Goal: Information Seeking & Learning: Learn about a topic

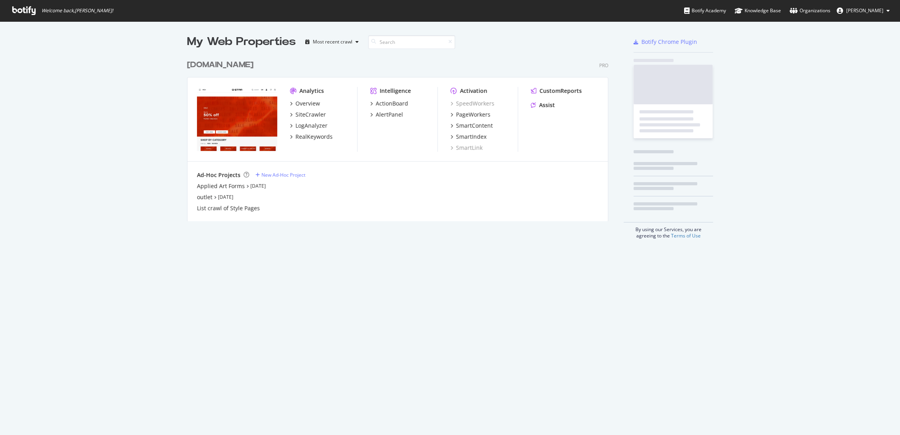
scroll to position [428, 886]
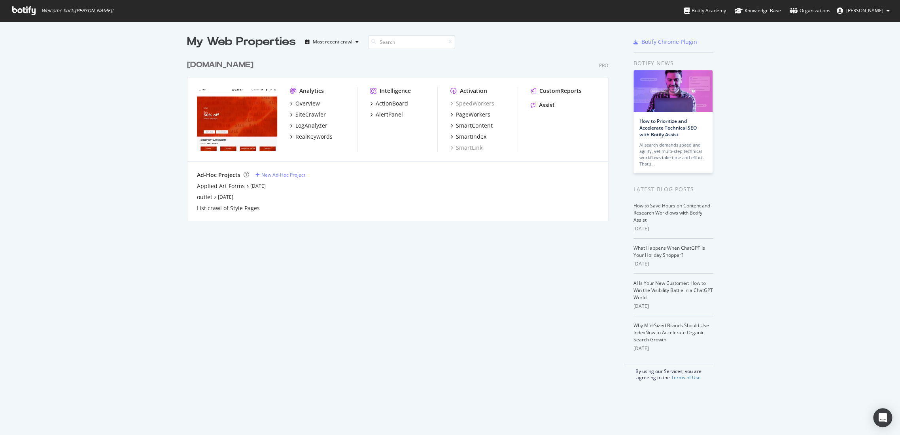
click at [250, 66] on div "[DOMAIN_NAME]" at bounding box center [220, 64] width 66 height 11
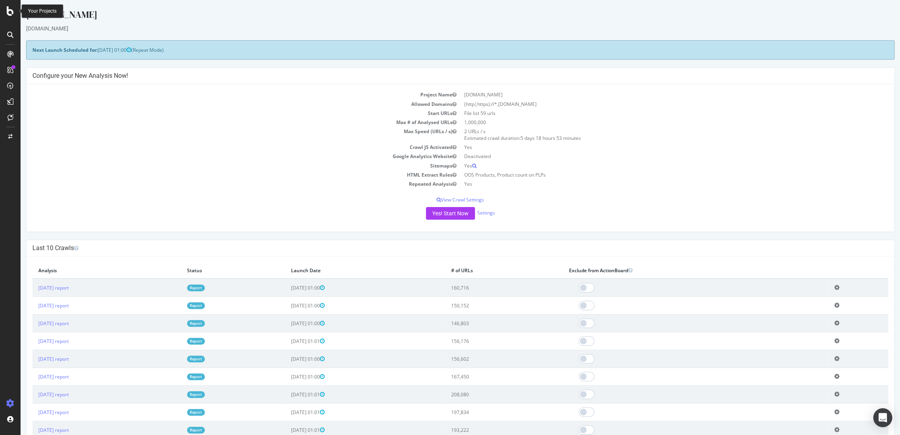
click at [7, 11] on icon at bounding box center [10, 10] width 7 height 9
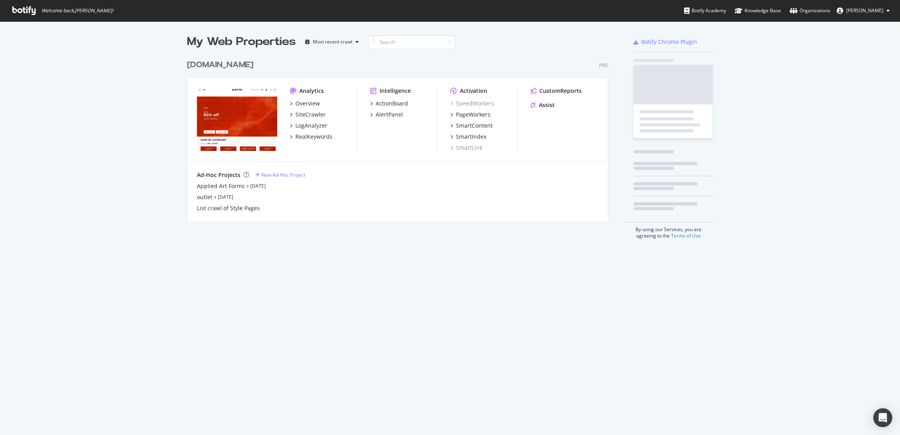
scroll to position [428, 886]
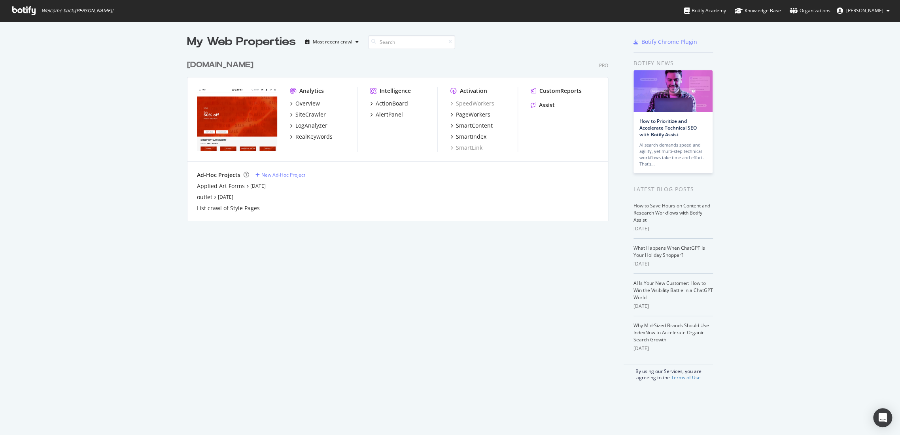
click at [216, 60] on div "[DOMAIN_NAME]" at bounding box center [220, 64] width 66 height 11
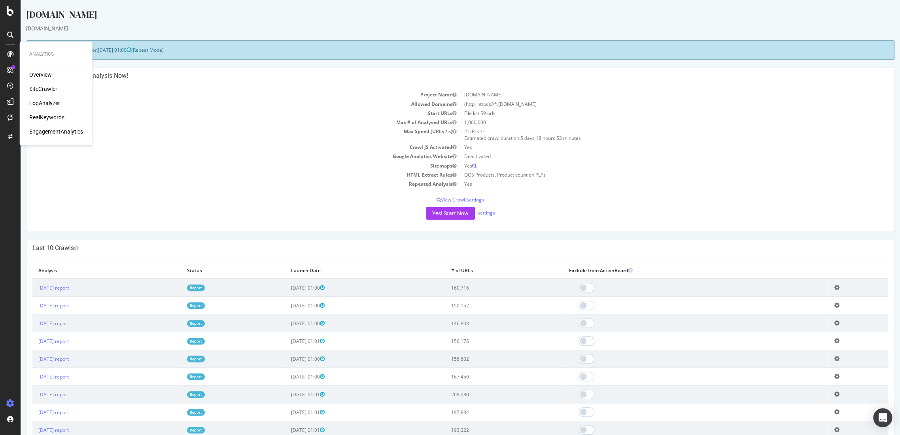
click at [51, 113] on div "RealKeywords" at bounding box center [46, 117] width 35 height 8
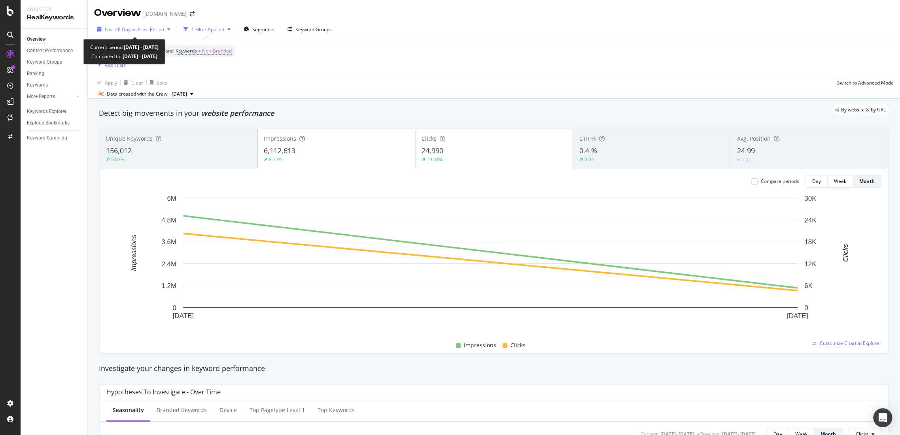
click at [135, 25] on div "Last 28 Days vs Prev. Period" at bounding box center [133, 29] width 79 height 12
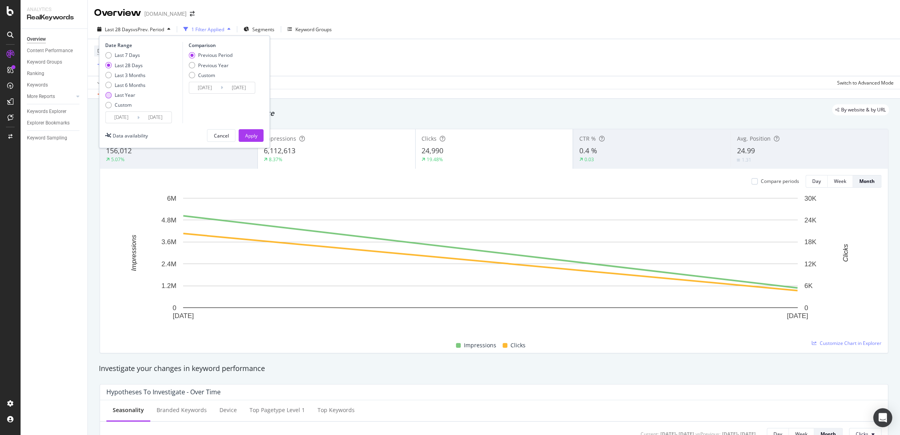
click at [111, 95] on div "Last Year" at bounding box center [108, 95] width 6 height 6
type input "[DATE]"
drag, startPoint x: 245, startPoint y: 136, endPoint x: 272, endPoint y: 44, distance: 95.7
click at [245, 136] on div "Apply" at bounding box center [251, 135] width 12 height 7
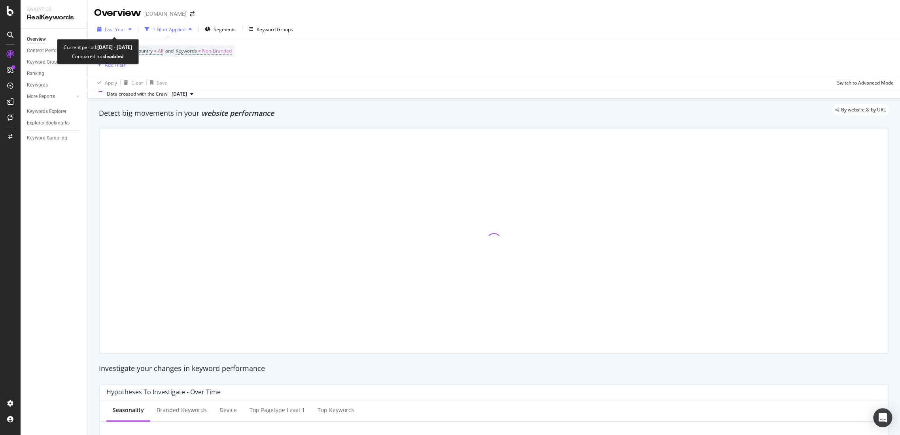
click at [120, 30] on span "Last Year" at bounding box center [115, 29] width 21 height 7
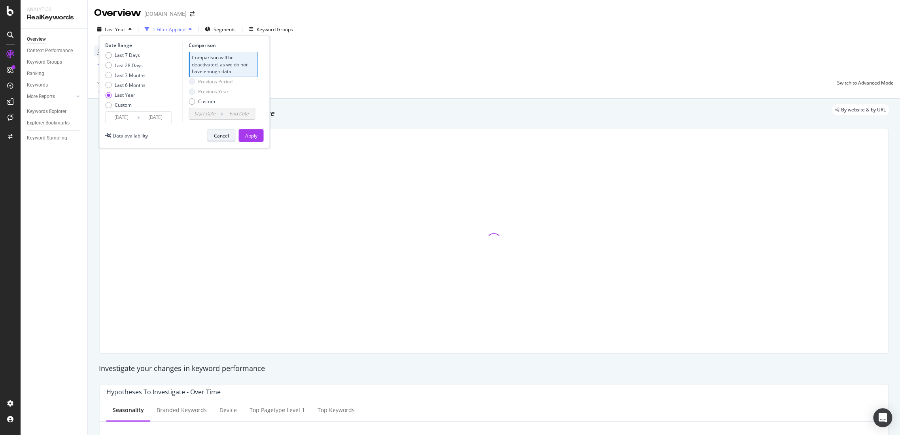
click at [225, 138] on div "Cancel" at bounding box center [220, 135] width 15 height 7
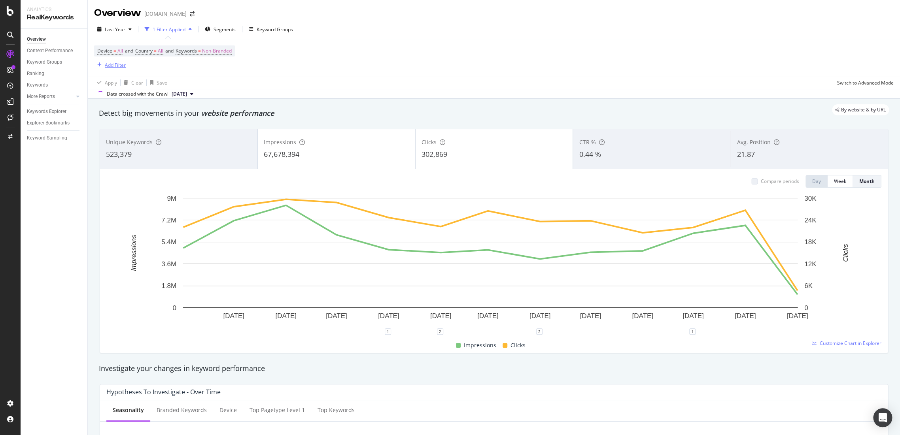
click at [115, 66] on div "Add Filter" at bounding box center [115, 65] width 21 height 7
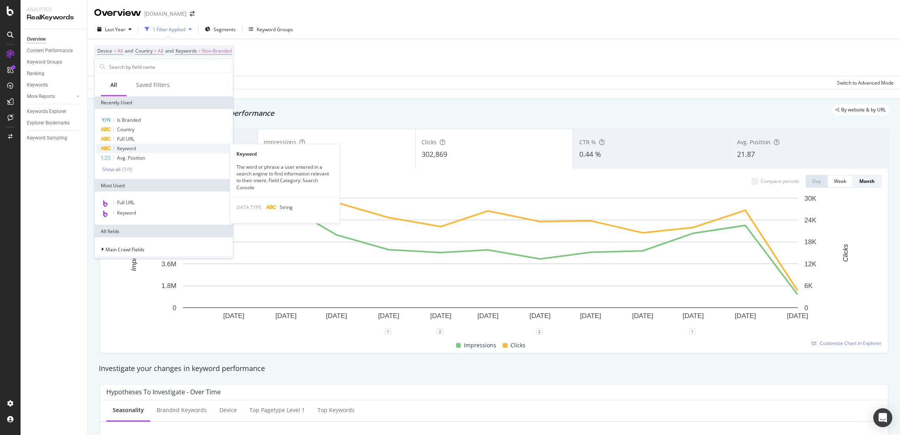
click at [137, 146] on div "Keyword" at bounding box center [163, 148] width 135 height 9
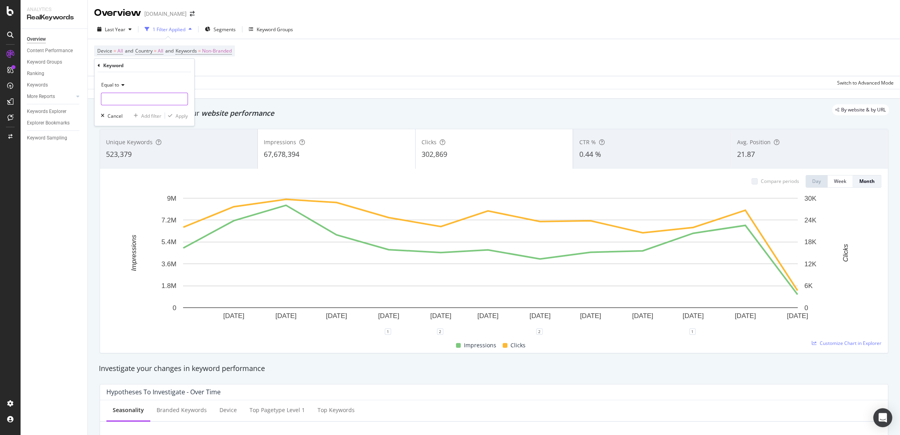
click at [155, 96] on input "text" at bounding box center [144, 99] width 86 height 13
type input "winterjacket"
click at [183, 112] on button "Apply" at bounding box center [176, 116] width 23 height 8
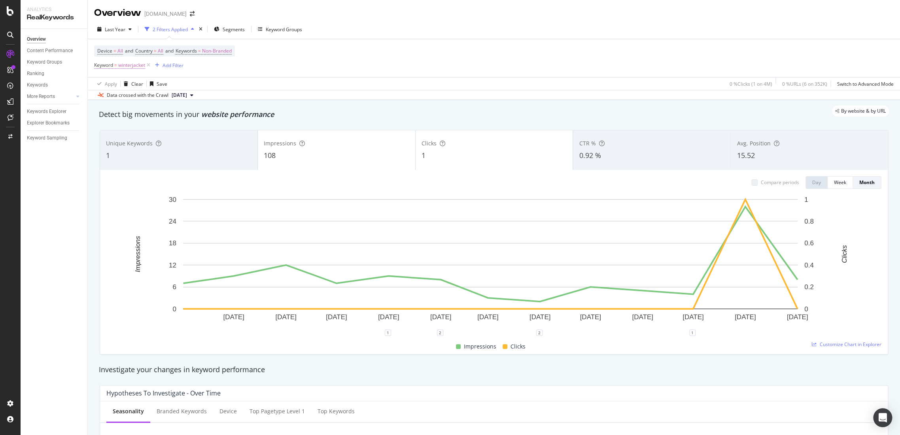
click at [126, 62] on span "winterjacket" at bounding box center [131, 65] width 27 height 11
click at [100, 64] on div "Keyword" at bounding box center [144, 63] width 93 height 13
click at [109, 85] on span "Equal to" at bounding box center [110, 83] width 18 height 7
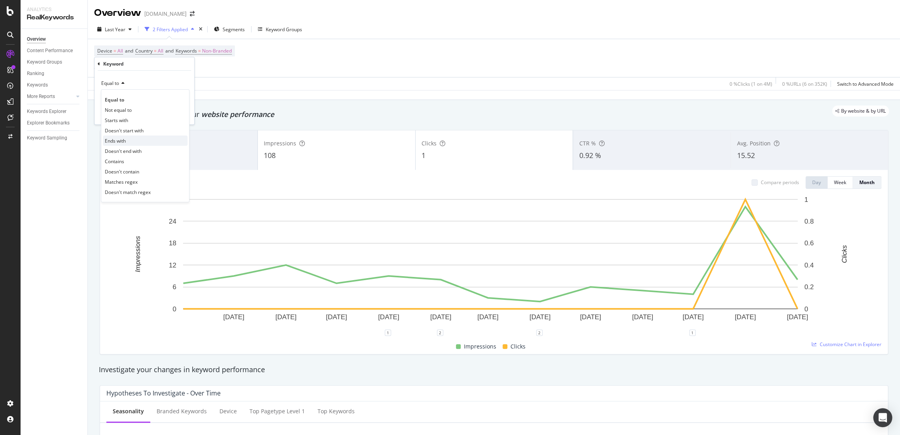
click at [147, 141] on div "Ends with" at bounding box center [145, 141] width 85 height 10
click at [150, 104] on div "Ends with Cancel Add filter Apply" at bounding box center [144, 98] width 100 height 54
click at [152, 98] on input "text" at bounding box center [144, 97] width 86 height 13
paste input "/winter_jackets_coats"
type input "/winter_jackets_coats"
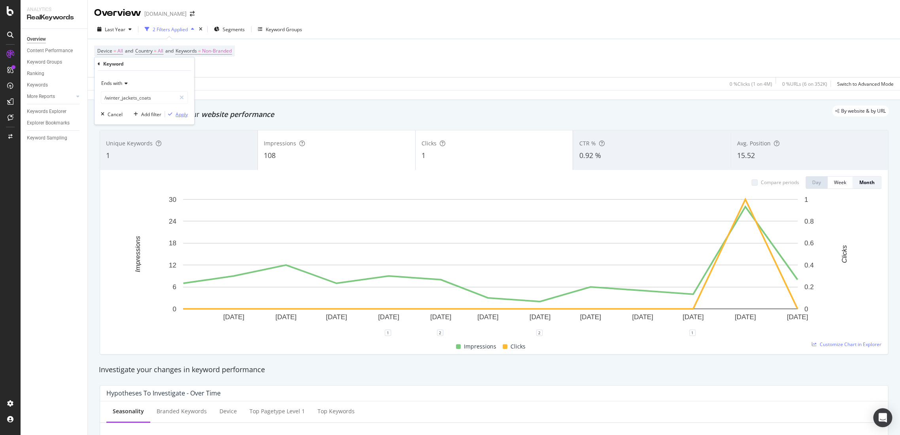
click at [178, 115] on div "Apply" at bounding box center [181, 114] width 12 height 7
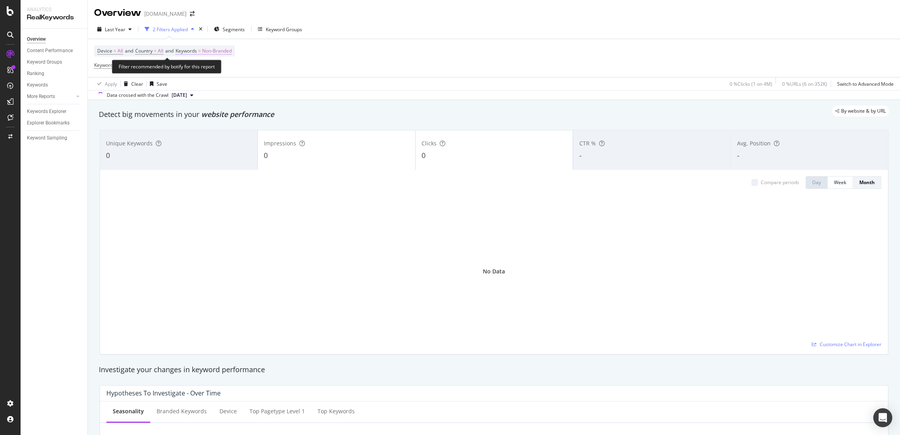
click at [228, 49] on span "Non-Branded" at bounding box center [217, 50] width 30 height 11
click at [200, 73] on div "Non-Branded" at bounding box center [208, 70] width 42 height 12
click at [212, 133] on span "All" at bounding box center [234, 130] width 81 height 7
click at [266, 86] on div "Apply" at bounding box center [268, 86] width 12 height 7
click at [157, 66] on span "^.*/winter_jackets_coats$" at bounding box center [146, 65] width 56 height 11
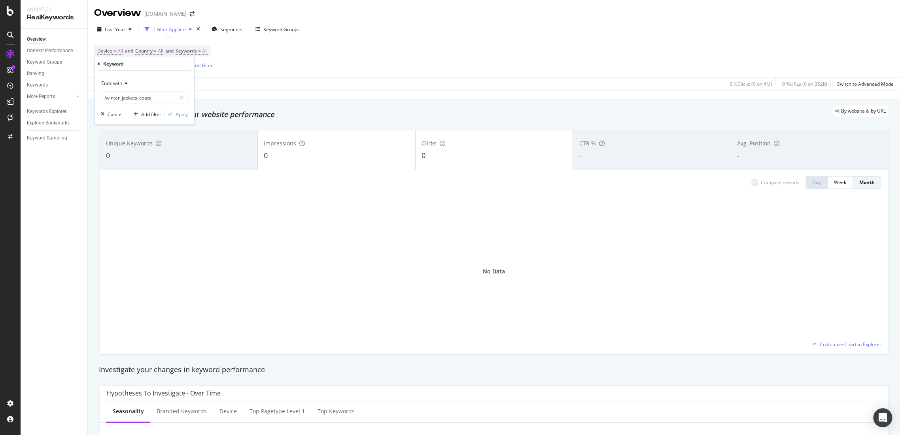
click at [101, 63] on div "Keyword" at bounding box center [144, 63] width 93 height 13
click at [112, 111] on div "Cancel" at bounding box center [115, 114] width 15 height 7
click at [111, 63] on span "Keyword" at bounding box center [103, 65] width 19 height 7
click at [108, 114] on div "Cancel" at bounding box center [115, 114] width 15 height 7
click at [177, 65] on icon at bounding box center [177, 65] width 7 height 8
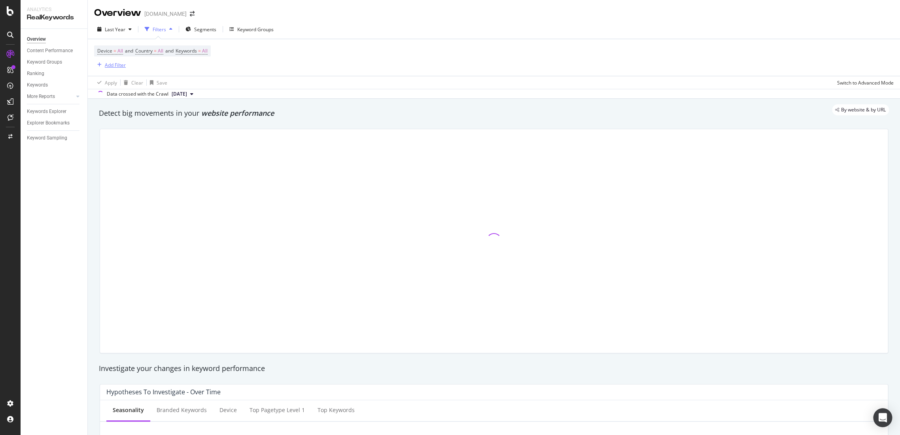
click at [118, 66] on div "Add Filter" at bounding box center [115, 65] width 21 height 7
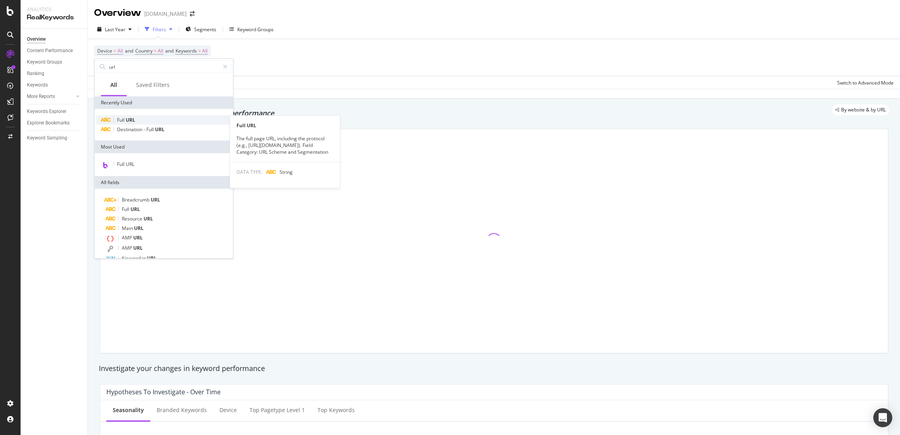
type input "url"
click at [159, 119] on div "Full URL" at bounding box center [163, 119] width 135 height 9
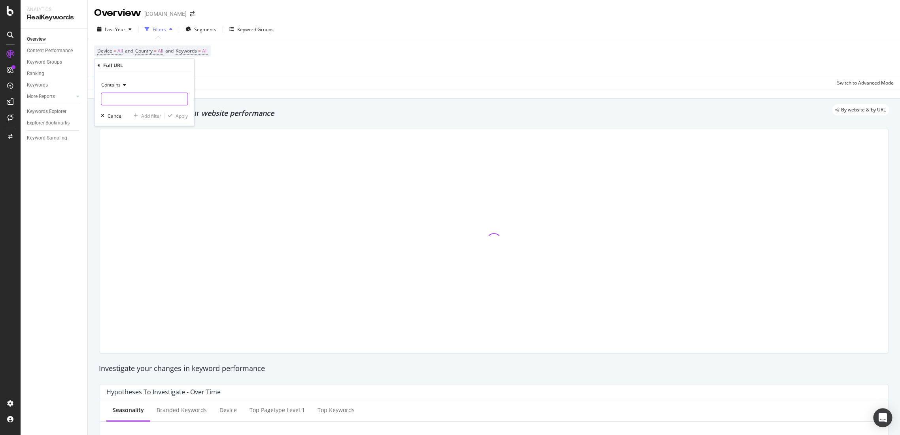
click at [131, 96] on input "text" at bounding box center [144, 99] width 86 height 13
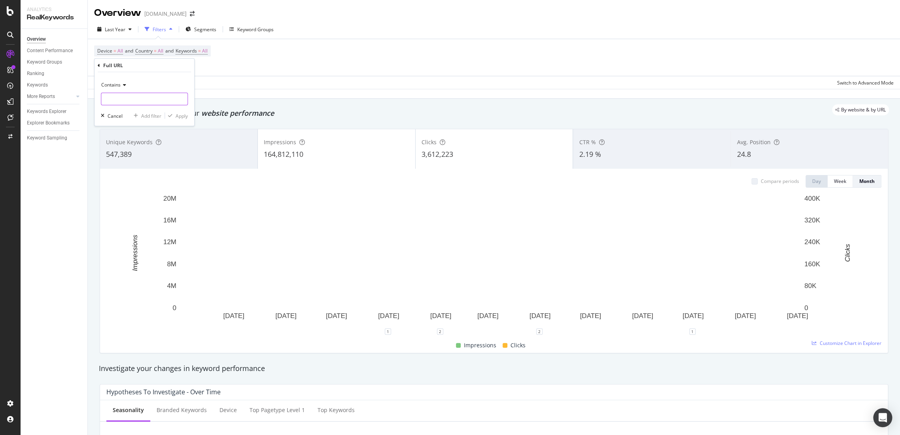
paste input "/winter_jackets_coats"
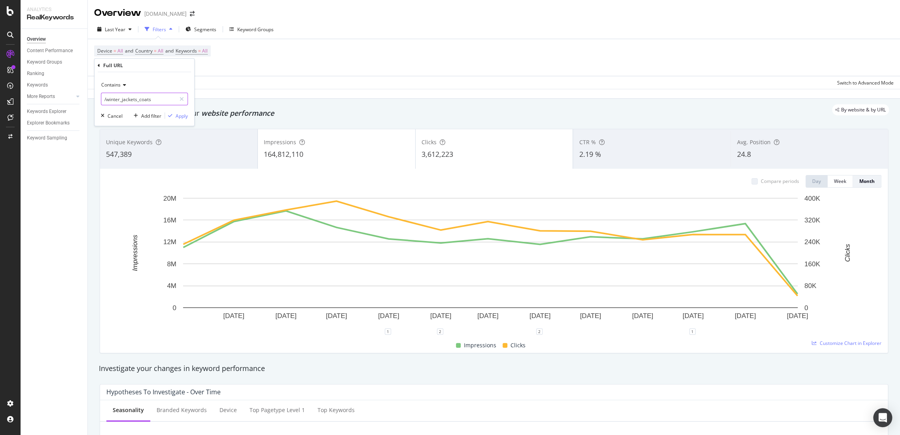
type input "/winter_jackets_coats"
click at [117, 85] on span "Contains" at bounding box center [110, 84] width 19 height 7
click at [138, 144] on div "Ends with" at bounding box center [145, 142] width 85 height 10
click at [182, 117] on div "Apply" at bounding box center [181, 115] width 12 height 7
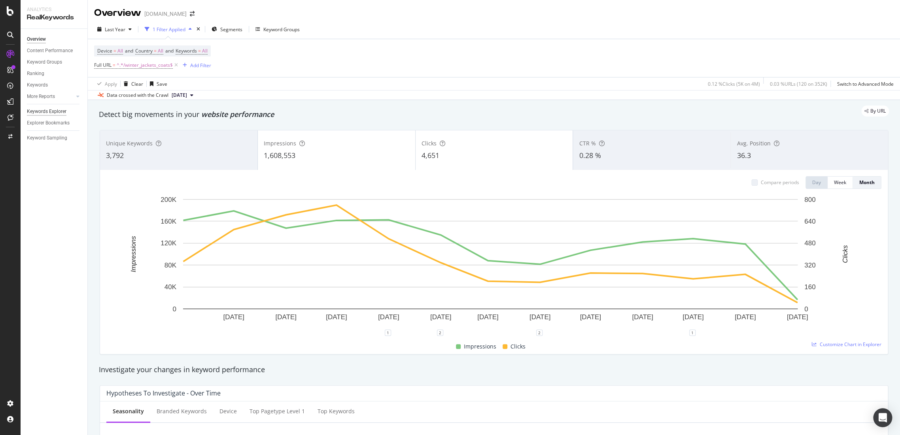
click at [45, 110] on div "Keywords Explorer" at bounding box center [47, 112] width 40 height 8
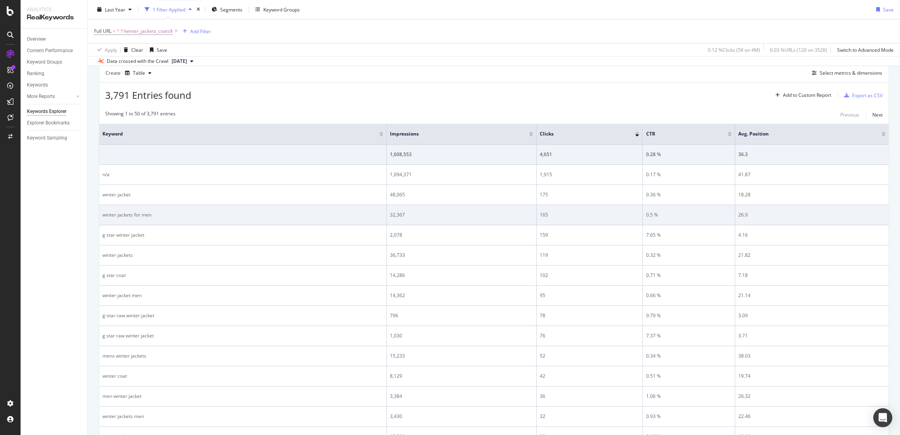
scroll to position [219, 0]
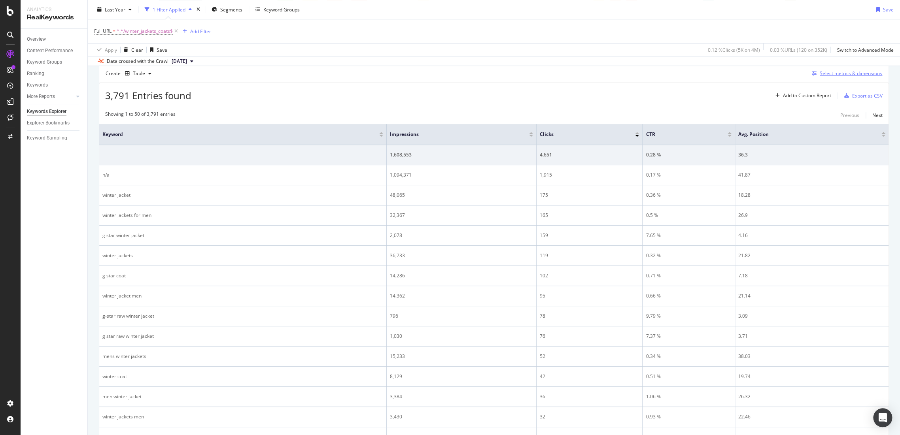
click at [853, 74] on div "Select metrics & dimensions" at bounding box center [850, 73] width 62 height 7
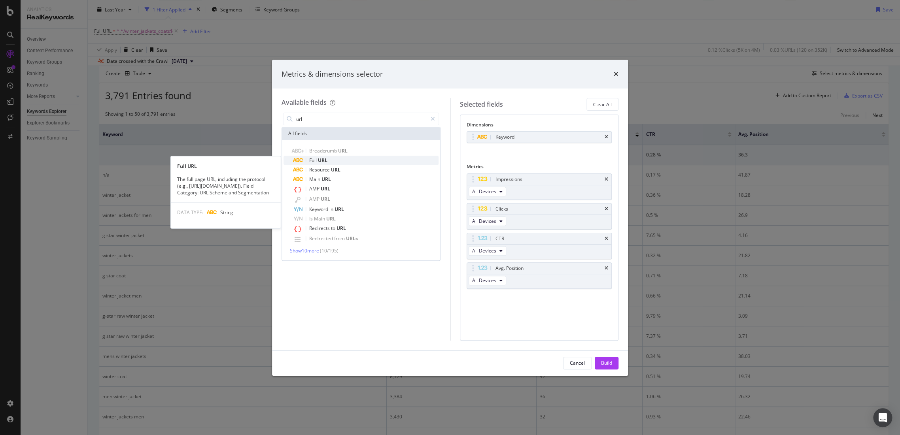
type input "url"
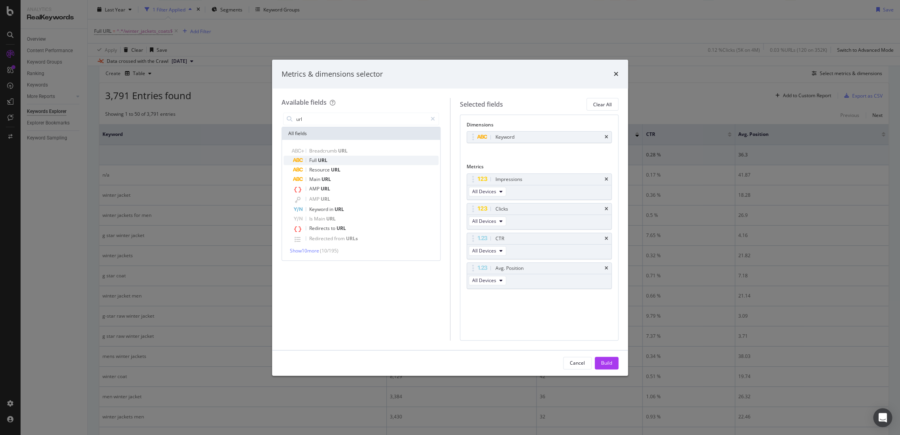
click at [345, 160] on div "Full URL" at bounding box center [365, 160] width 145 height 9
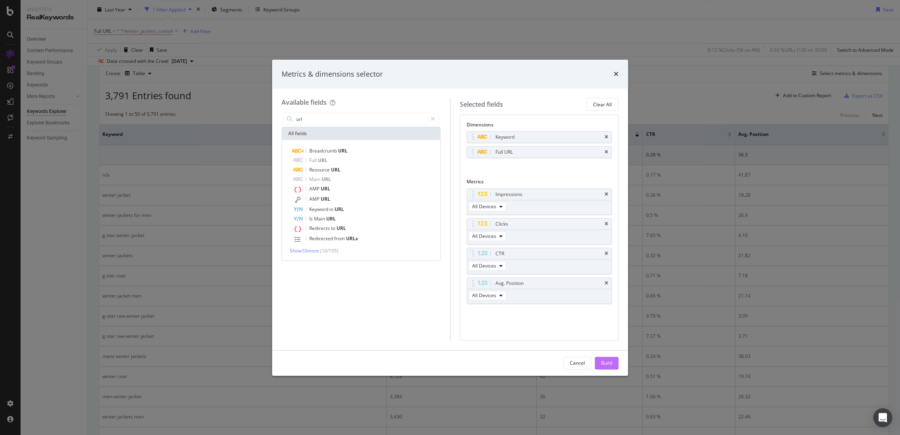
click at [611, 361] on div "Build" at bounding box center [606, 363] width 11 height 7
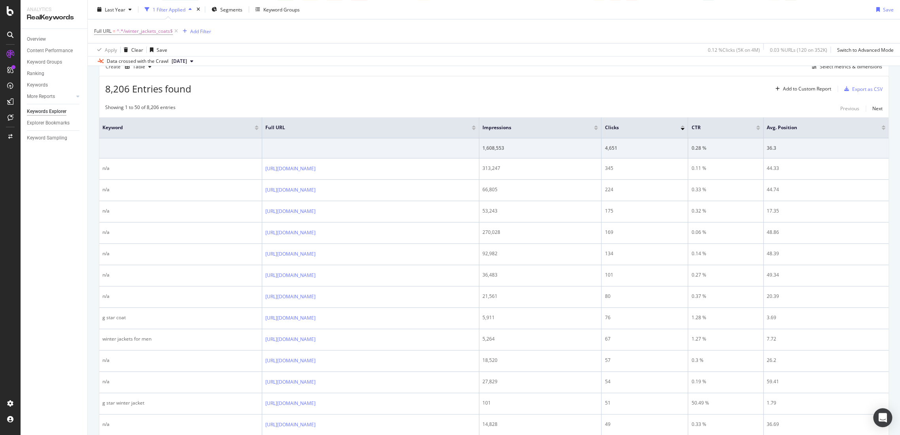
scroll to position [188, 0]
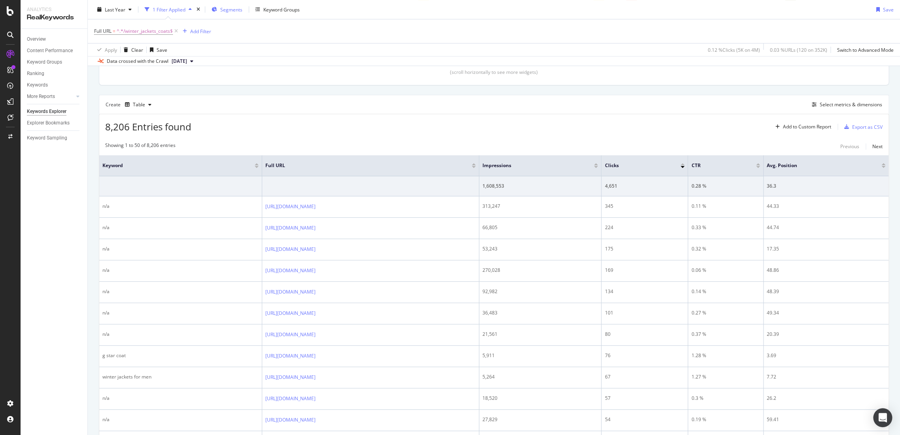
click at [231, 9] on span "Segments" at bounding box center [231, 9] width 22 height 7
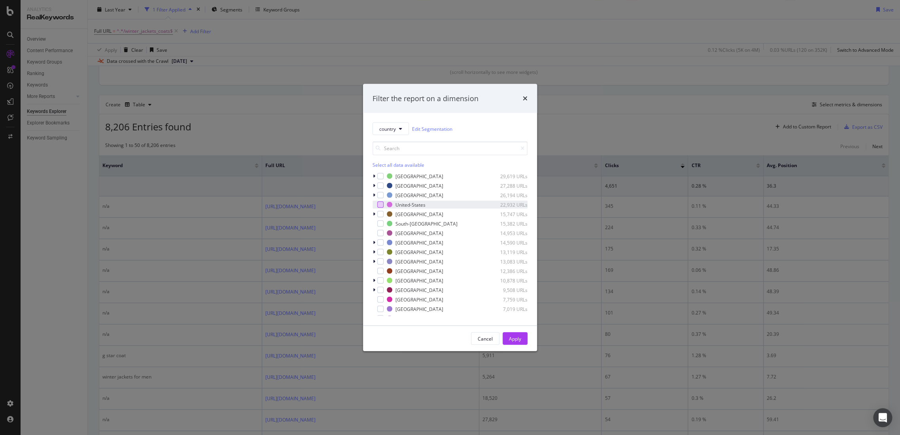
click at [379, 203] on div "modal" at bounding box center [380, 205] width 6 height 6
click at [510, 344] on div "Apply" at bounding box center [515, 339] width 12 height 12
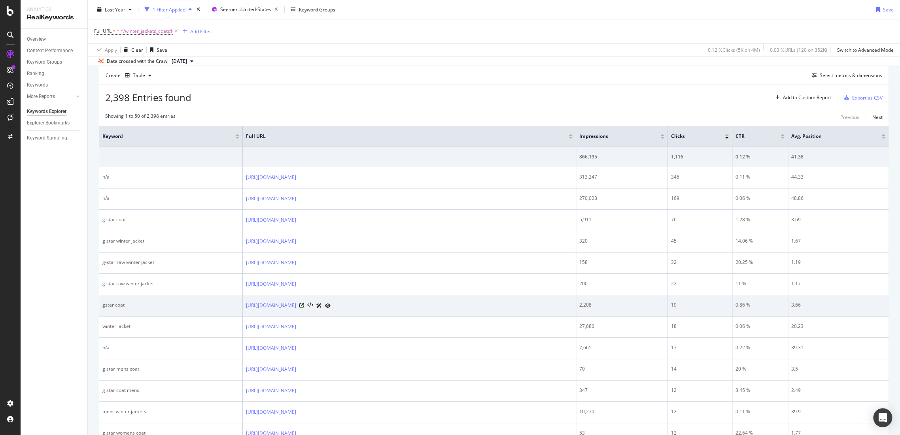
scroll to position [232, 0]
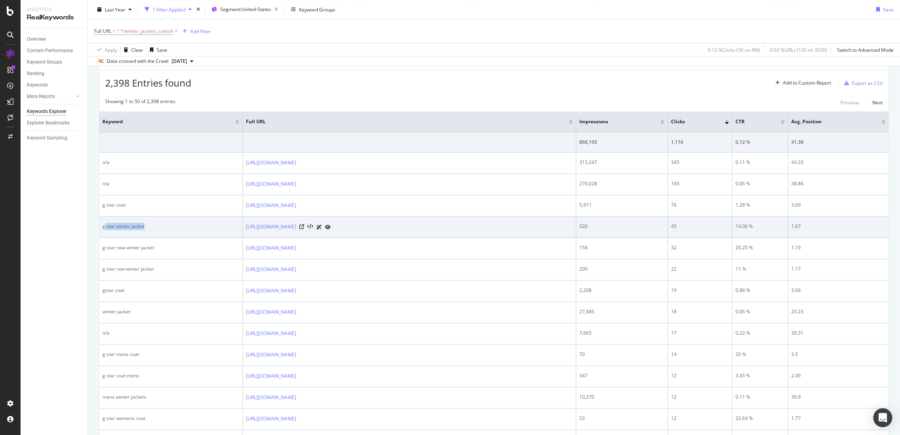
drag, startPoint x: 161, startPoint y: 224, endPoint x: 104, endPoint y: 223, distance: 57.3
click at [104, 223] on div "g star winter jacket" at bounding box center [170, 226] width 137 height 7
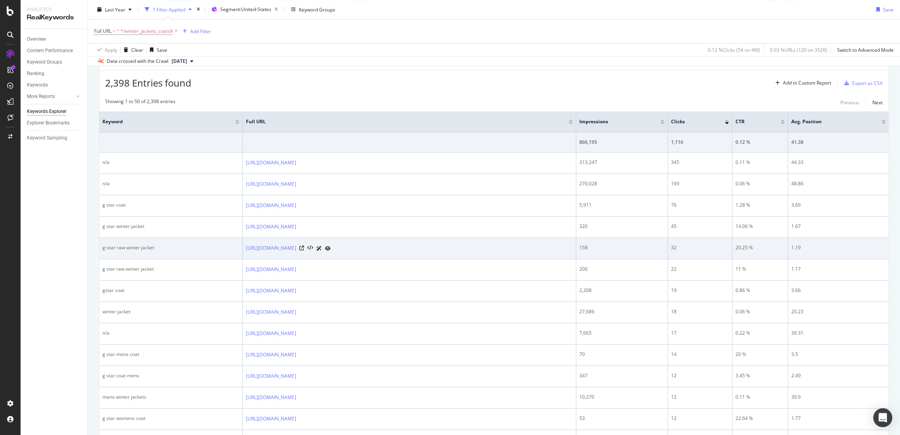
click at [102, 250] on td "g-star raw winter jacket" at bounding box center [170, 248] width 143 height 21
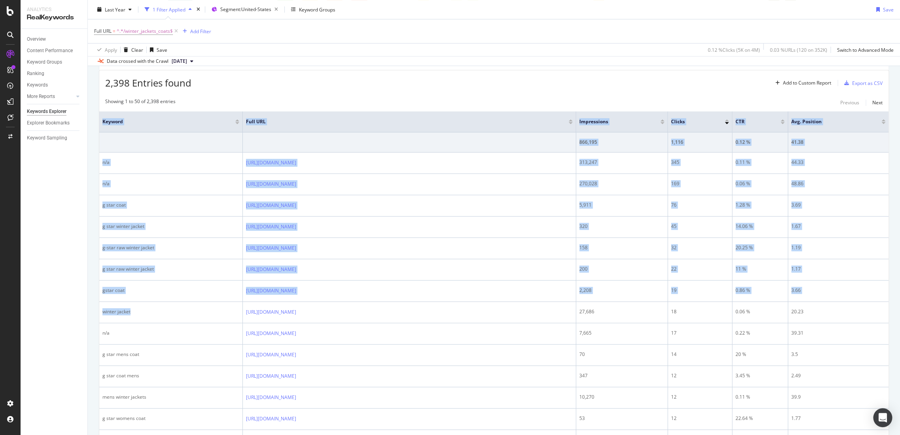
drag, startPoint x: 142, startPoint y: 309, endPoint x: 91, endPoint y: 309, distance: 51.4
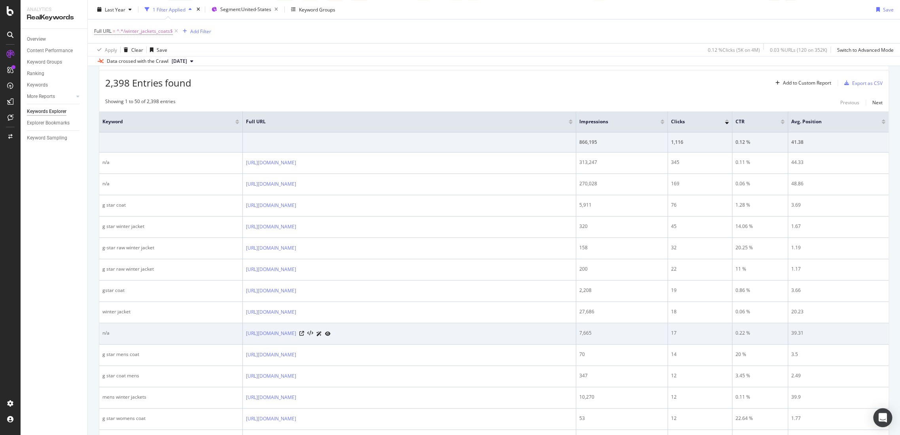
click at [139, 325] on td "n/a" at bounding box center [170, 333] width 143 height 21
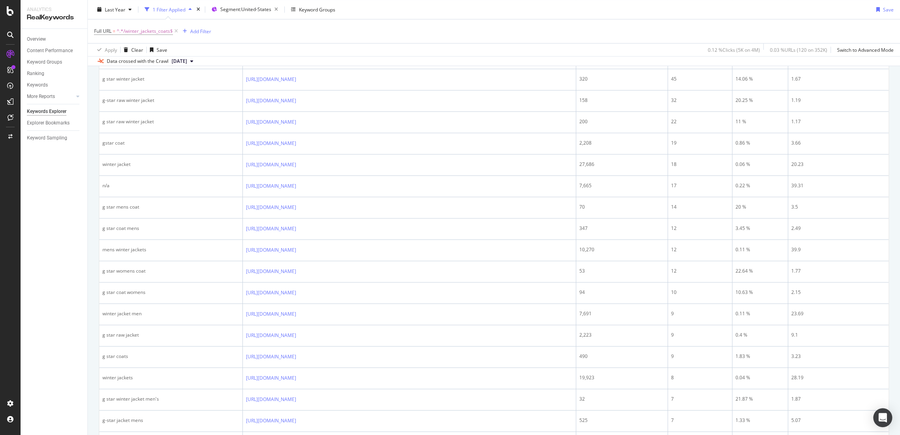
scroll to position [276, 0]
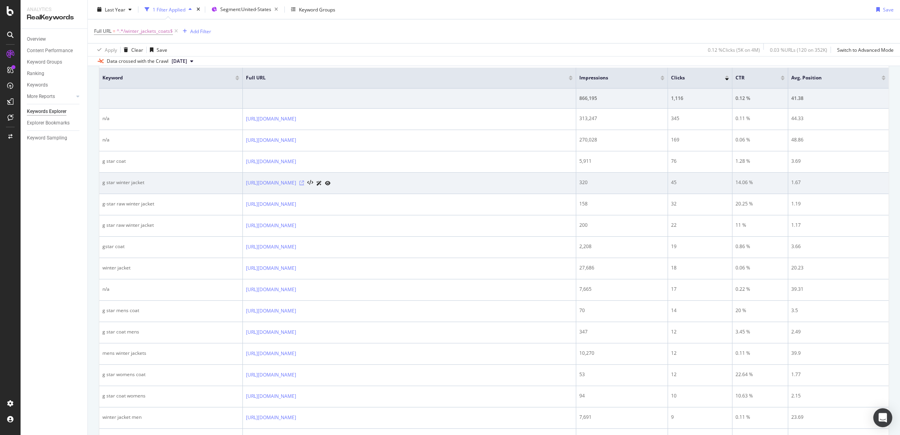
click at [304, 181] on icon at bounding box center [301, 183] width 5 height 5
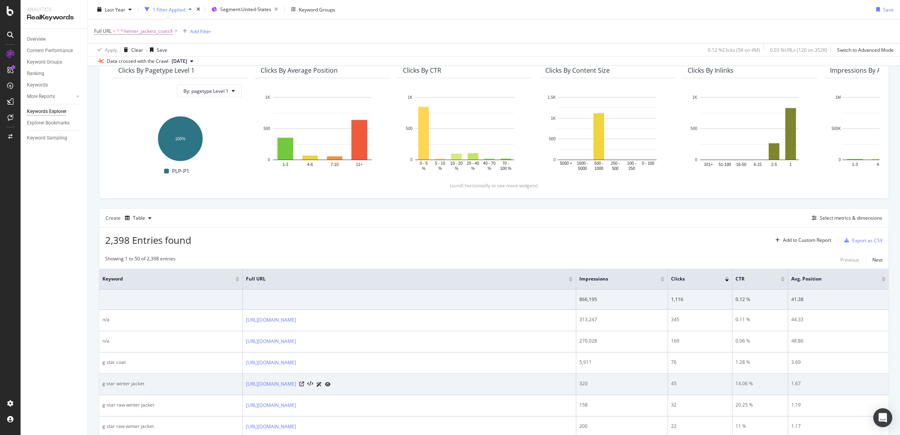
scroll to position [0, 0]
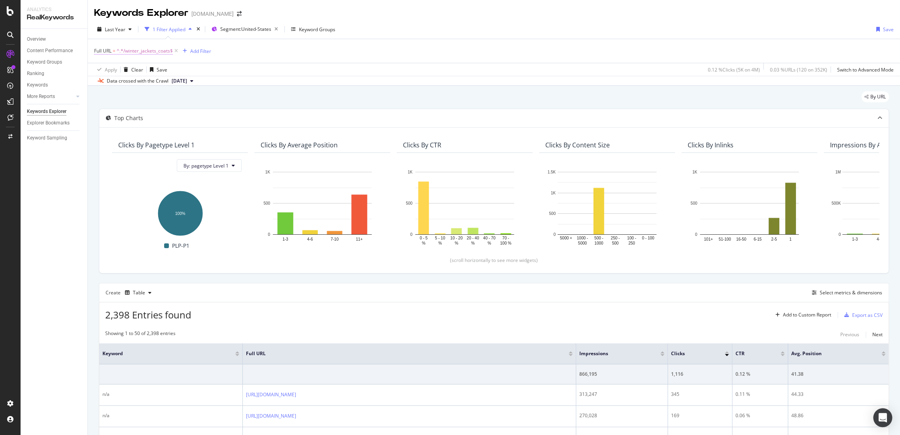
click at [158, 53] on span "^.*/winter_jackets_coats$" at bounding box center [145, 50] width 56 height 11
click at [152, 82] on input "/winter_jackets_coats" at bounding box center [138, 83] width 75 height 13
paste input "jackets_and_blazer"
type input "/jackets_and_blazers"
click at [180, 96] on button "Apply" at bounding box center [176, 100] width 23 height 8
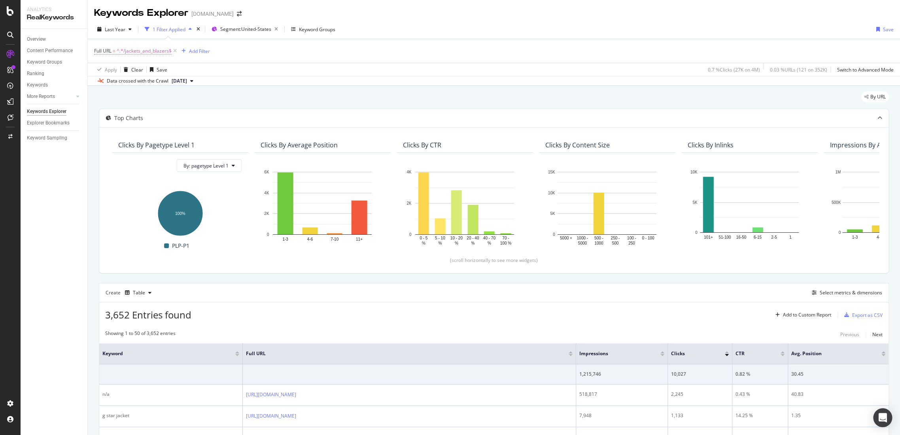
click at [147, 47] on span "^.*/jackets_and_blazers$" at bounding box center [144, 50] width 55 height 11
click at [152, 81] on input "/jackets_and_blazers" at bounding box center [138, 83] width 75 height 13
paste input "loungewear"
type input "/loungewear"
click at [179, 102] on div "Apply" at bounding box center [181, 100] width 12 height 7
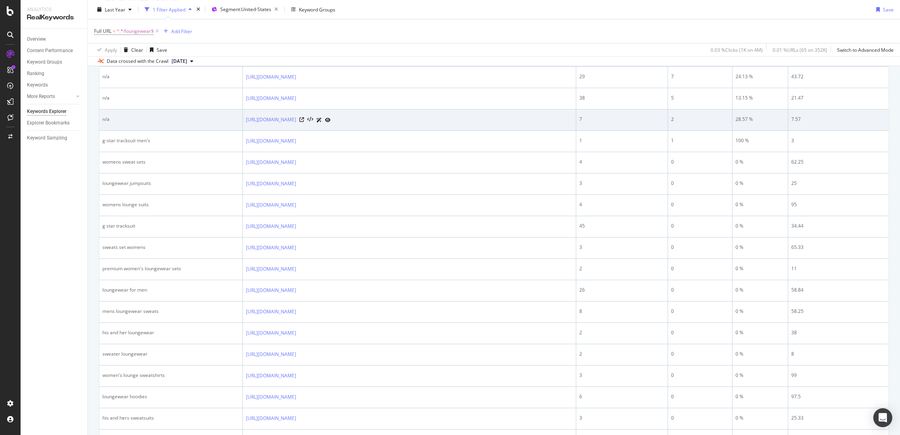
scroll to position [263, 0]
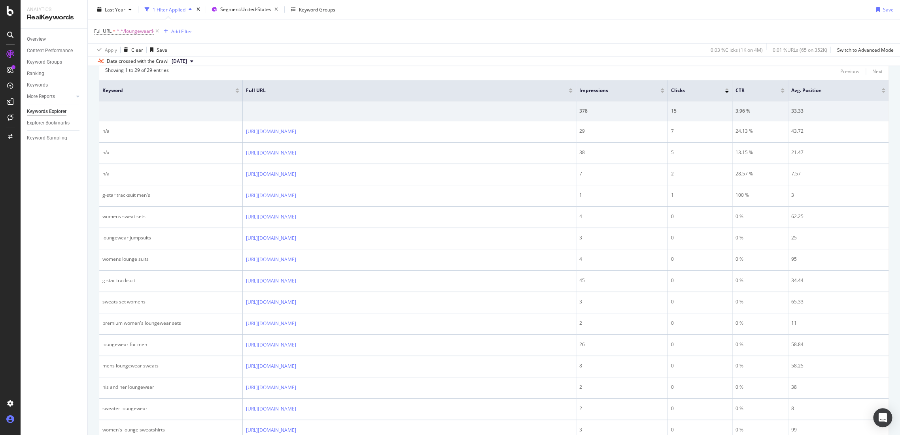
drag, startPoint x: 877, startPoint y: 91, endPoint x: 4, endPoint y: 422, distance: 934.0
click at [881, 91] on div at bounding box center [883, 92] width 4 height 2
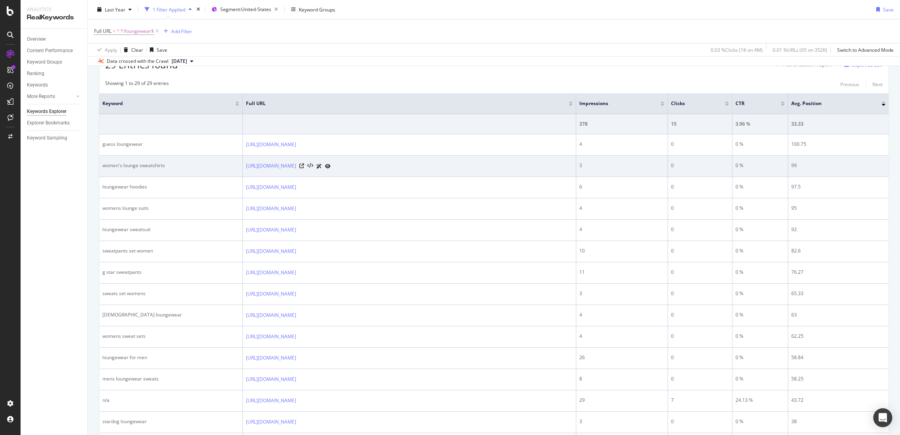
scroll to position [216, 0]
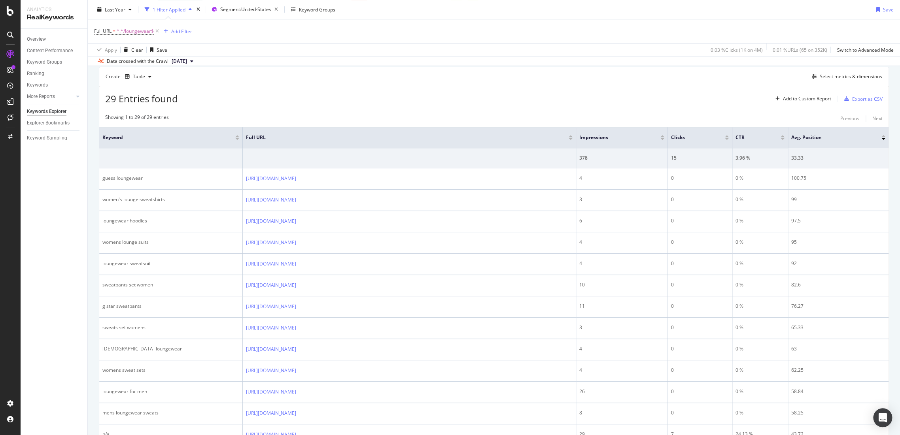
click at [876, 140] on div "Avg. Position" at bounding box center [838, 138] width 94 height 8
click at [881, 138] on div at bounding box center [883, 139] width 4 height 2
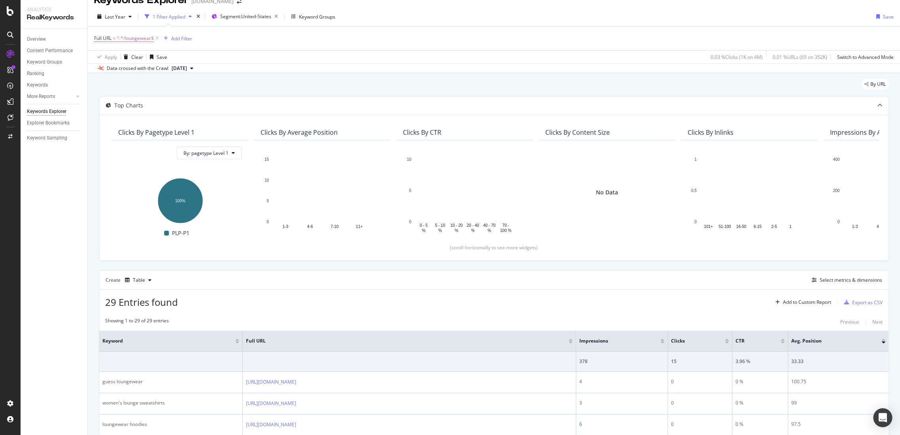
scroll to position [216, 0]
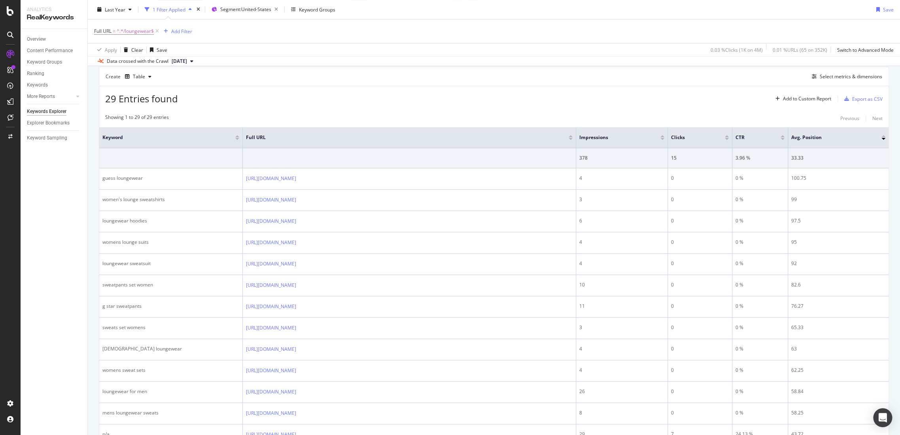
click at [881, 135] on div at bounding box center [883, 136] width 4 height 2
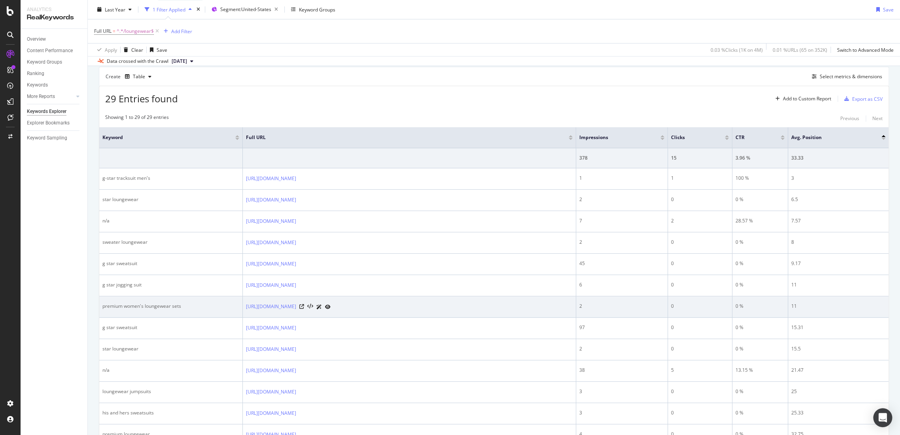
scroll to position [260, 0]
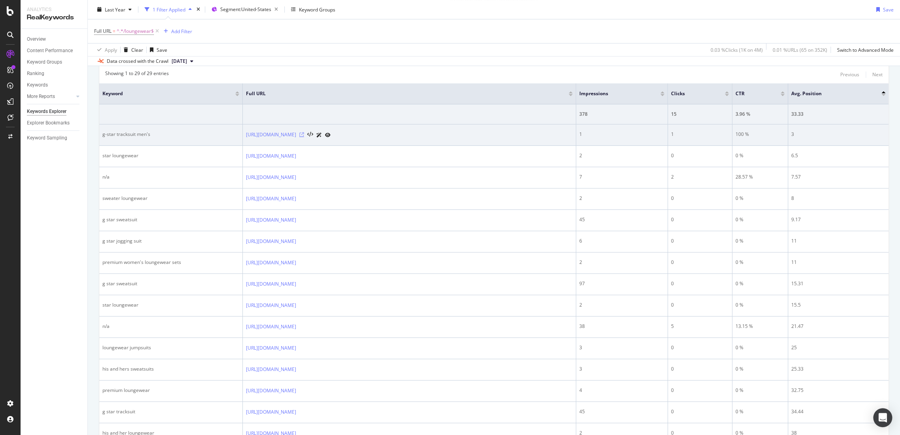
click at [304, 134] on icon at bounding box center [301, 134] width 5 height 5
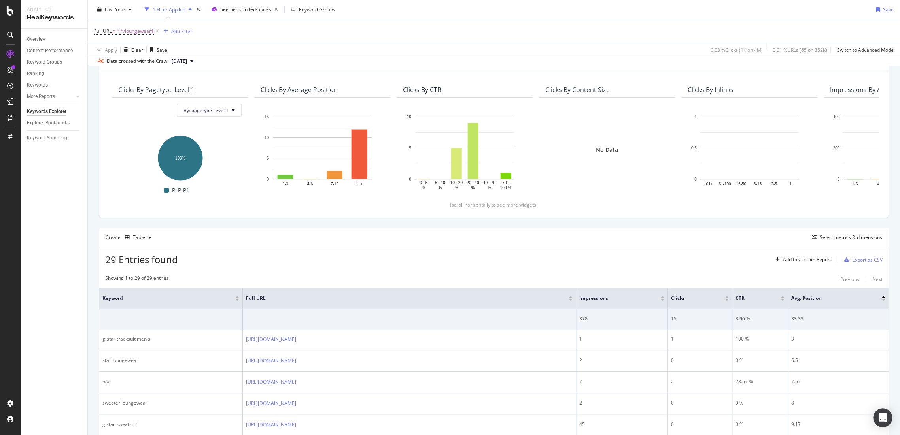
scroll to position [41, 0]
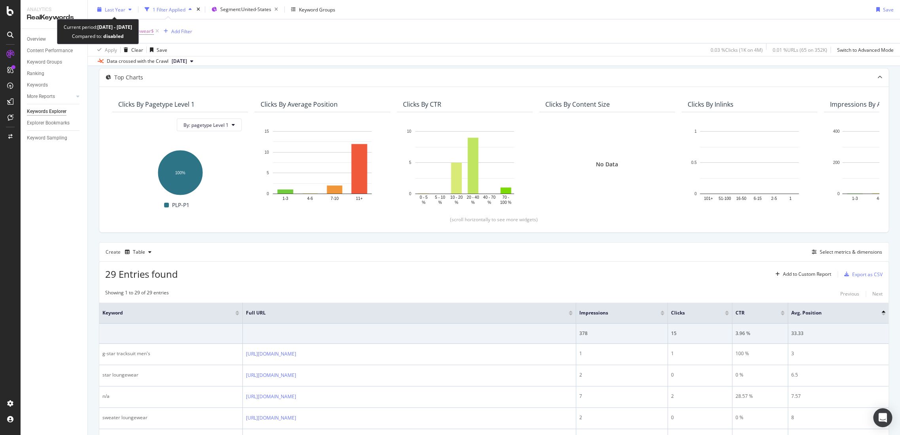
click at [125, 8] on div "button" at bounding box center [129, 9] width 9 height 5
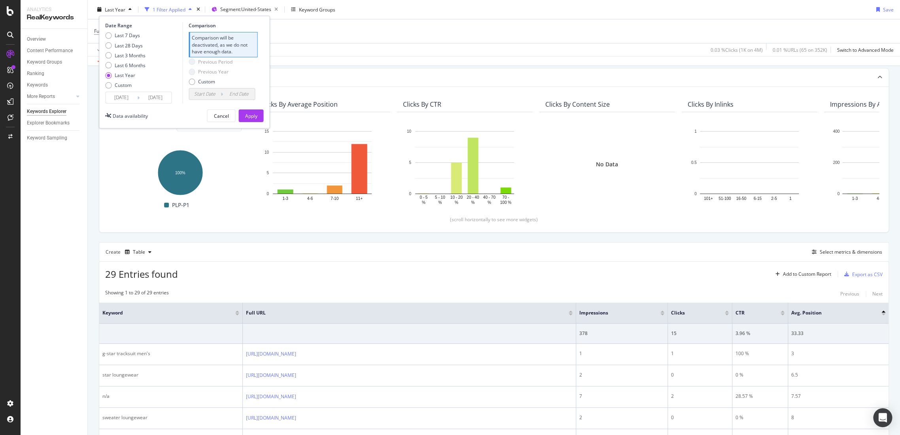
click at [118, 94] on input "[DATE]" at bounding box center [122, 97] width 32 height 11
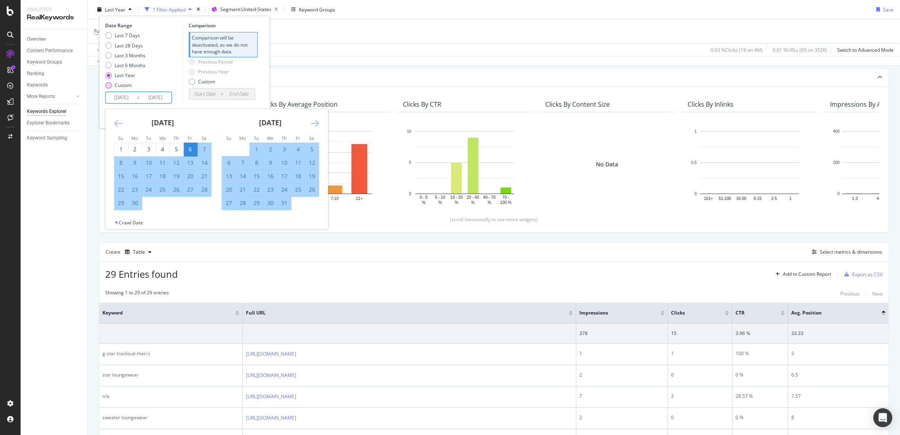
click at [111, 87] on div "Custom" at bounding box center [125, 85] width 40 height 7
type input "[DATE]"
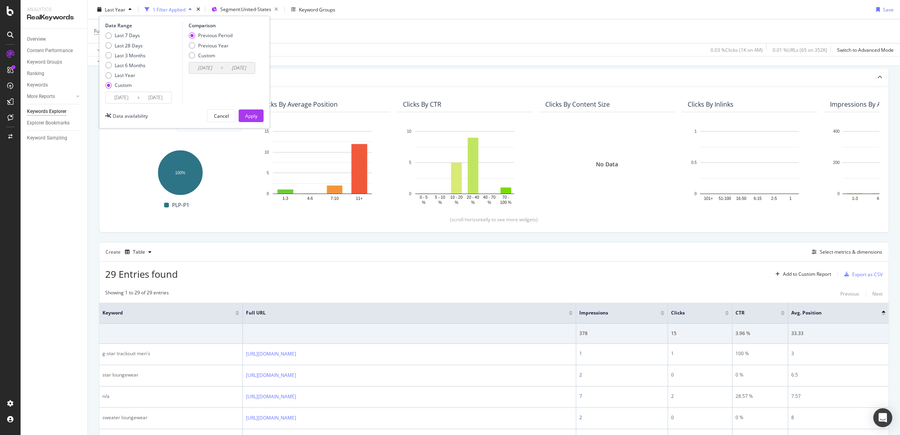
click at [112, 96] on input "[DATE]" at bounding box center [122, 97] width 32 height 11
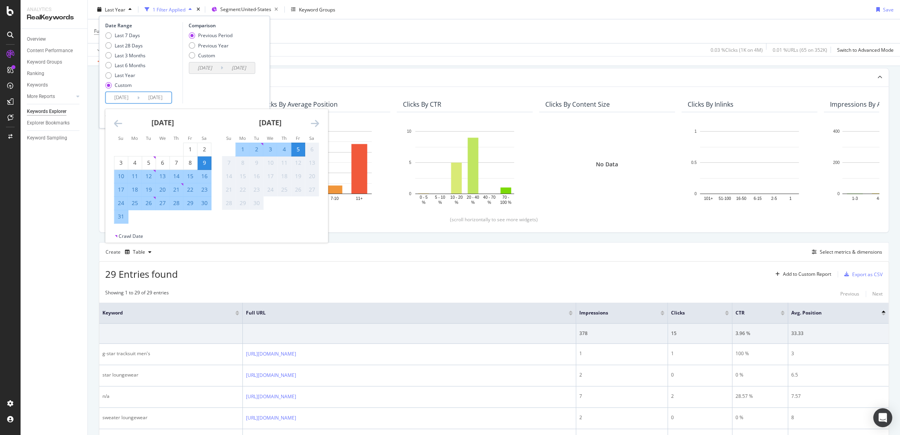
click at [118, 124] on icon "Move backward to switch to the previous month." at bounding box center [118, 123] width 8 height 9
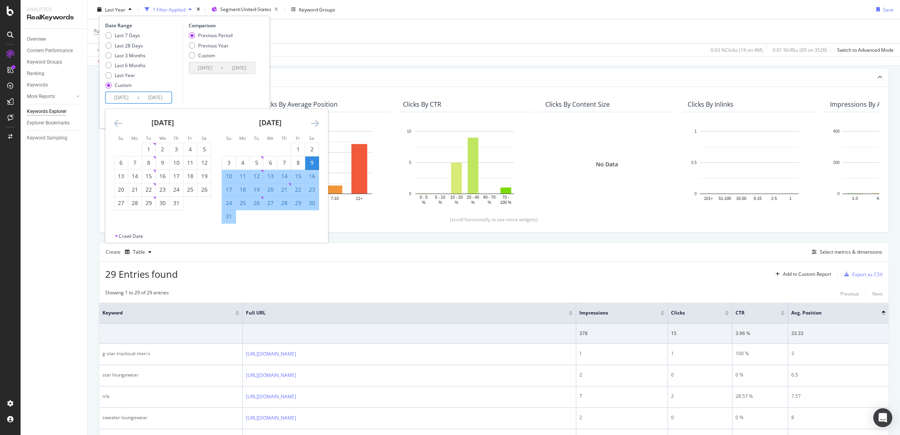
click at [118, 124] on icon "Move backward to switch to the previous month." at bounding box center [118, 123] width 8 height 9
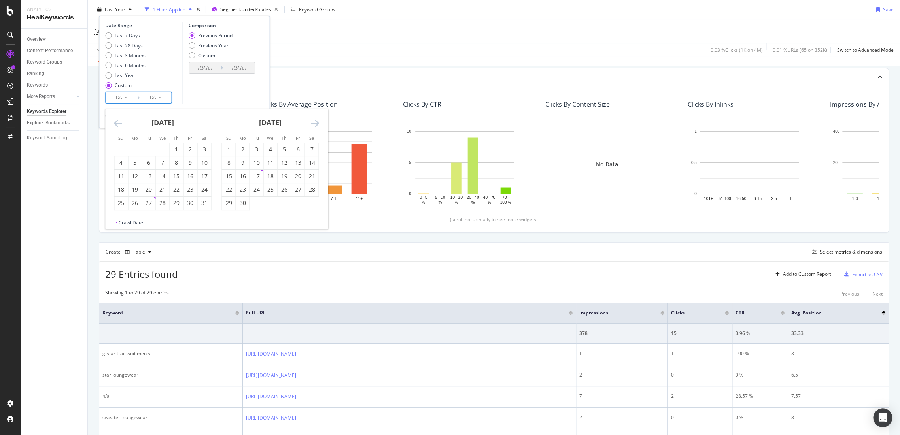
click at [118, 124] on icon "Move backward to switch to the previous month." at bounding box center [118, 123] width 8 height 9
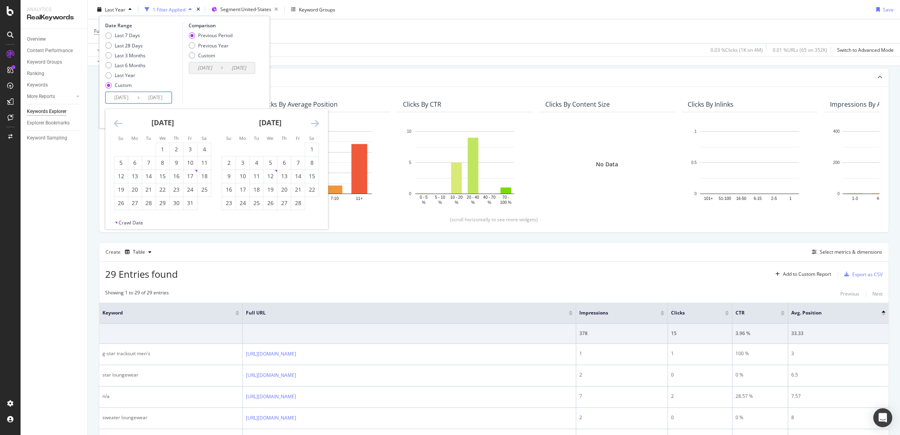
click at [118, 124] on icon "Move backward to switch to the previous month." at bounding box center [118, 123] width 8 height 9
click at [171, 147] on div "1" at bounding box center [176, 149] width 13 height 8
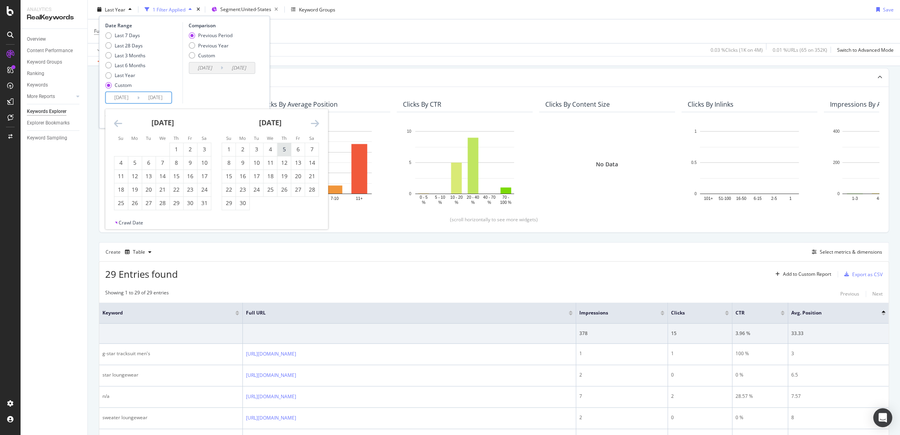
type input "[DATE]"
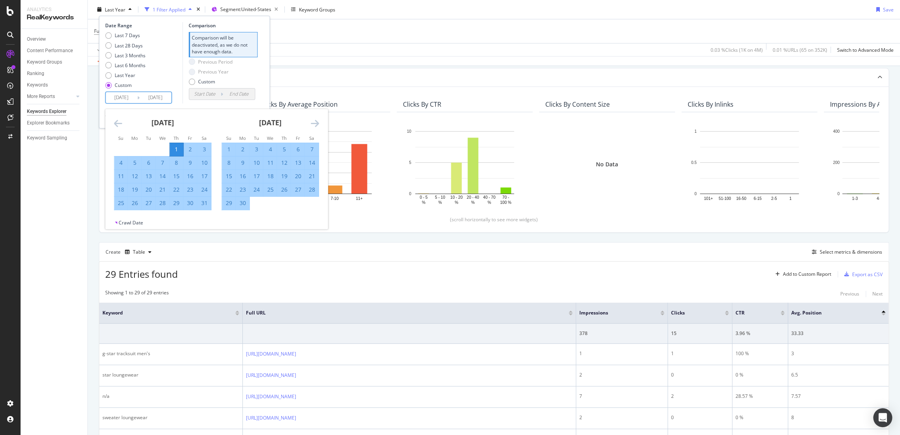
click at [312, 120] on icon "Move forward to switch to the next month." at bounding box center [314, 123] width 8 height 9
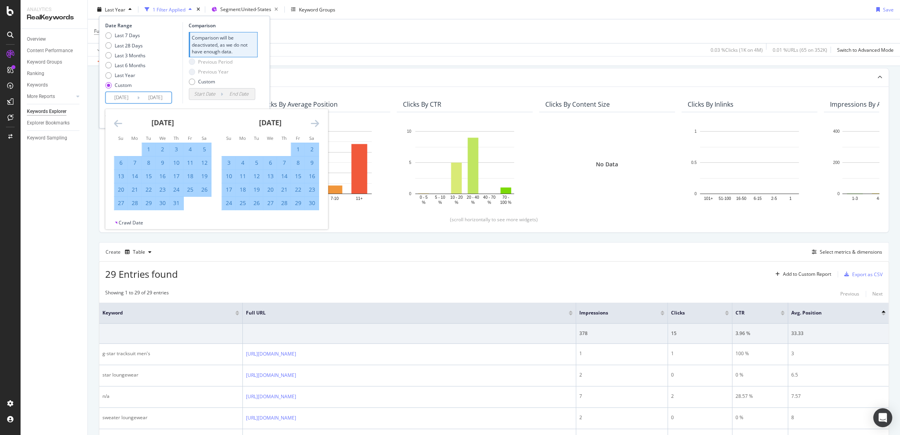
click at [312, 120] on icon "Move forward to switch to the next month." at bounding box center [314, 123] width 8 height 9
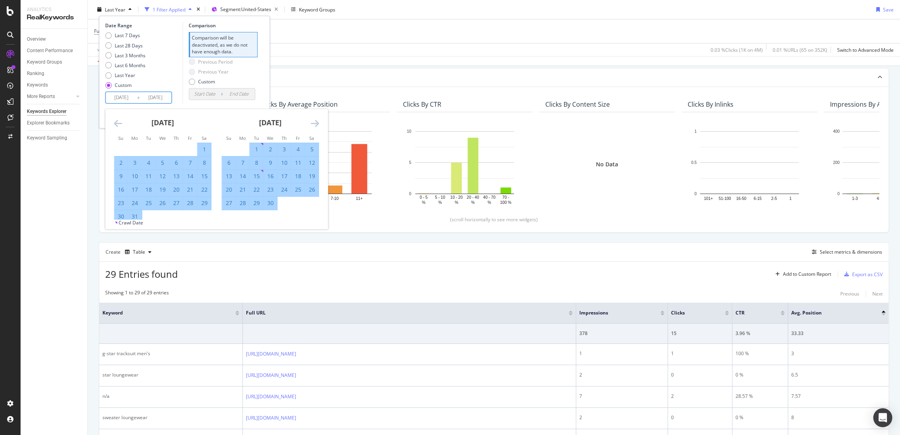
click at [312, 120] on icon "Move forward to switch to the next month." at bounding box center [314, 123] width 8 height 9
click at [202, 203] on div "31" at bounding box center [203, 203] width 13 height 8
type input "[DATE]"
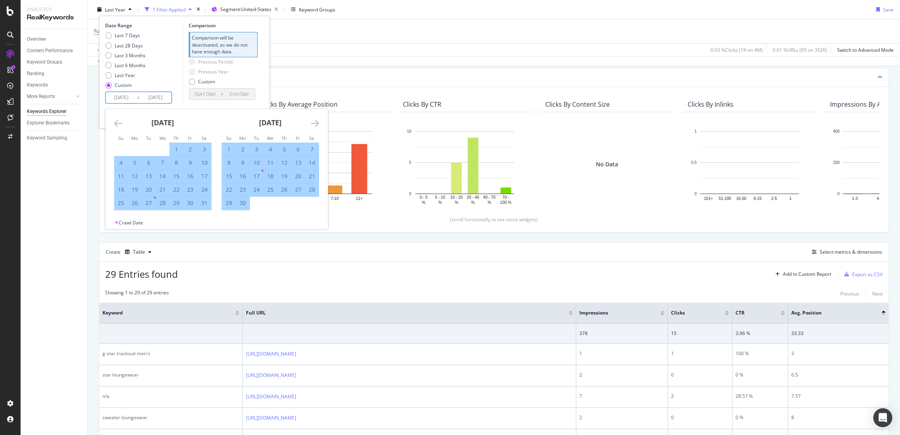
type input "[DATE]"
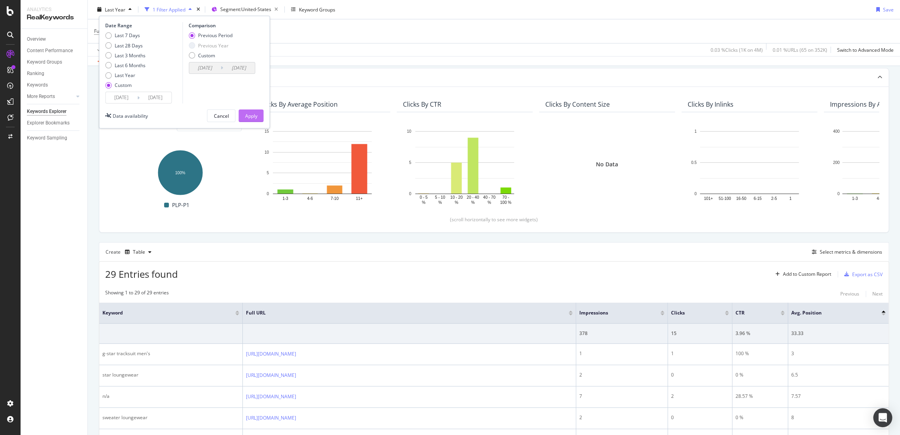
click at [250, 115] on div "Apply" at bounding box center [251, 115] width 12 height 7
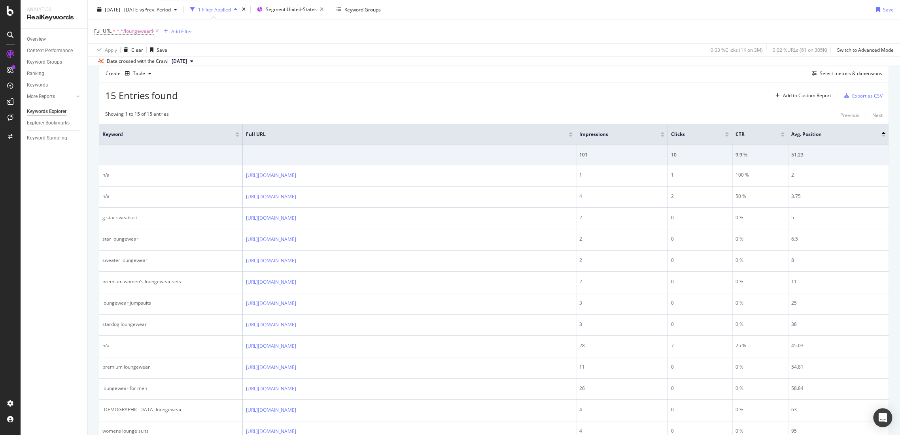
scroll to position [132, 0]
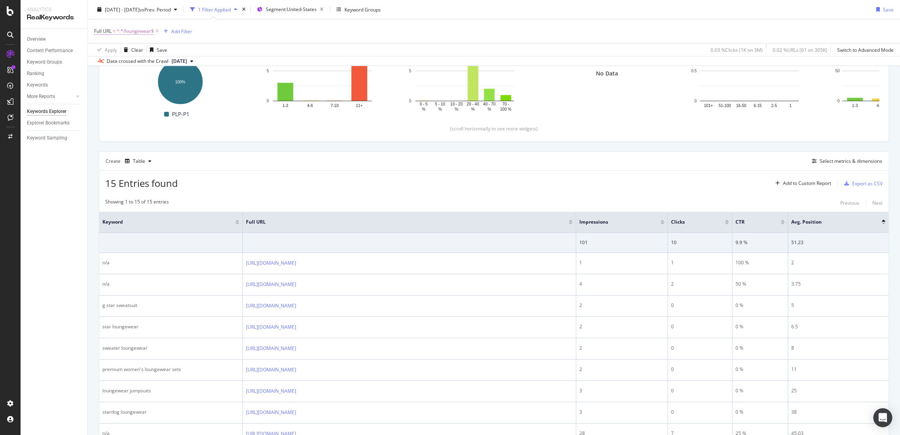
click at [138, 32] on span "^.*/loungewear$" at bounding box center [135, 31] width 37 height 11
click at [245, 49] on div "Apply Clear Save 0.03 % Clicks ( 1K on 3M ) 0.02 % URLs ( 61 on 305K ) Switch t…" at bounding box center [494, 49] width 812 height 13
click at [157, 30] on icon at bounding box center [157, 31] width 7 height 8
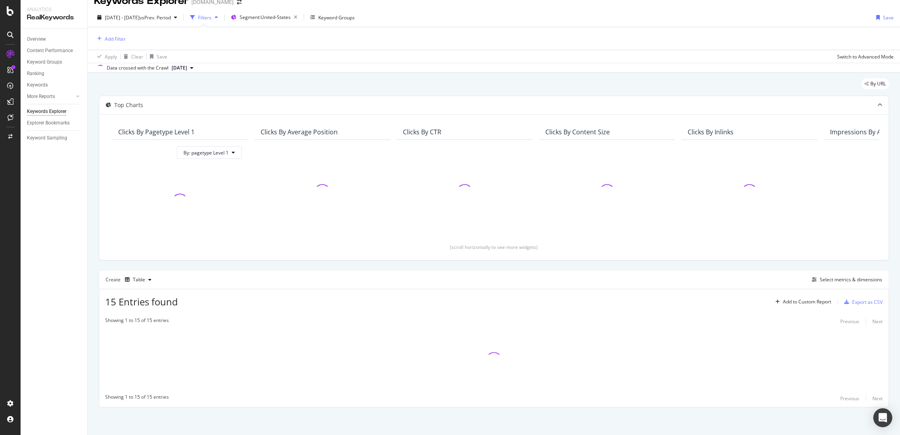
scroll to position [11, 0]
click at [123, 40] on div "Add Filter" at bounding box center [115, 39] width 21 height 7
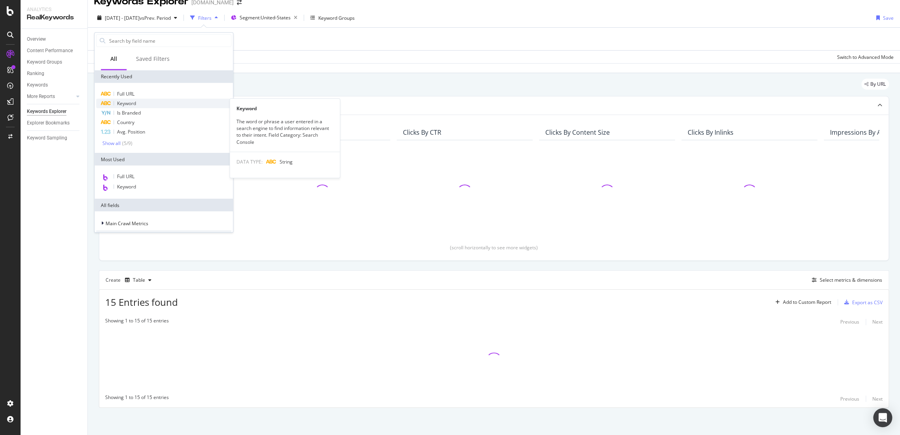
click at [141, 103] on div "Keyword" at bounding box center [163, 103] width 135 height 9
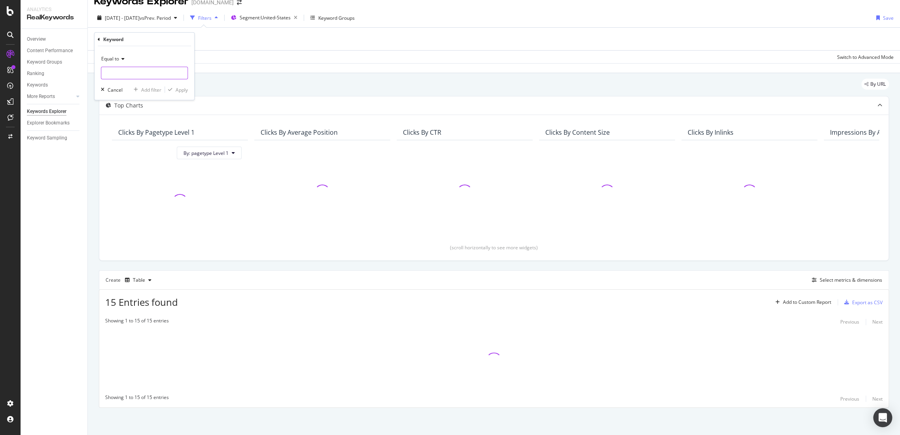
click at [131, 68] on input "text" at bounding box center [144, 73] width 86 height 13
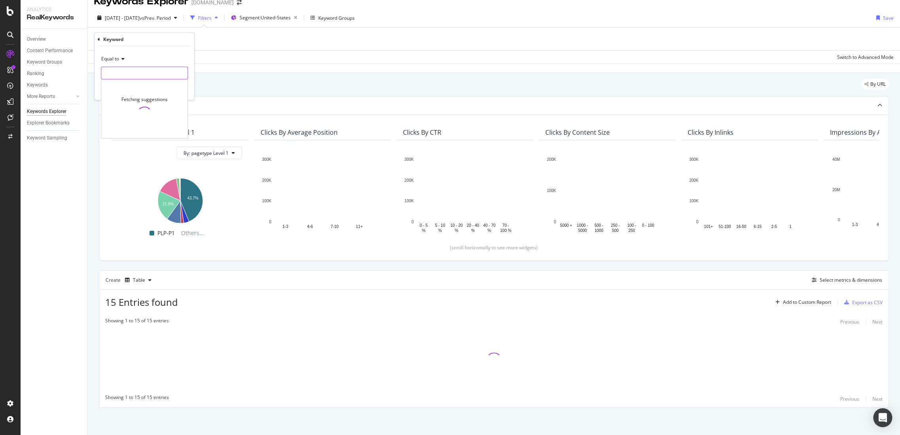
type input "t"
type input "[PERSON_NAME]"
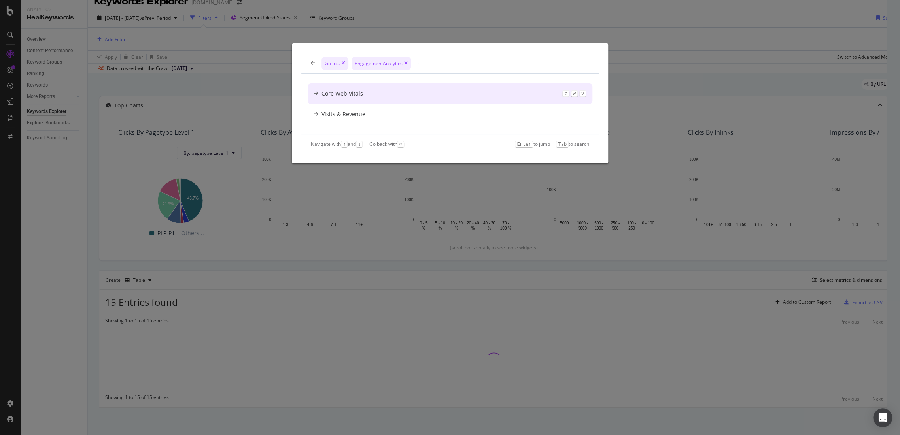
scroll to position [0, 0]
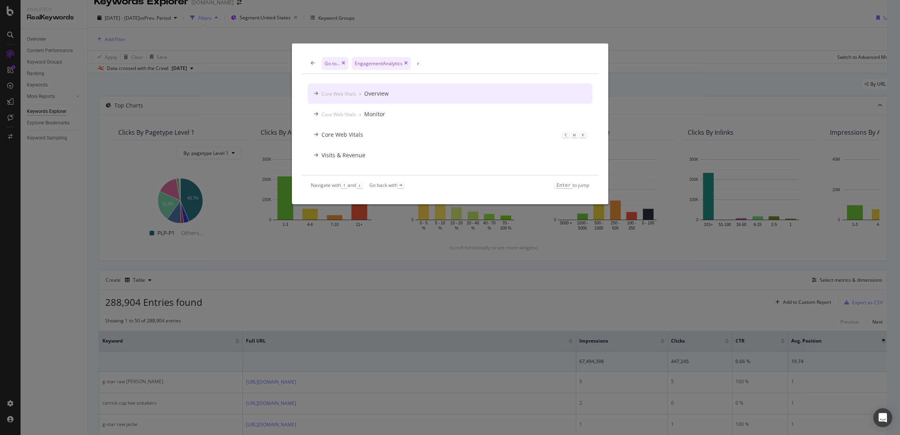
type input "r"
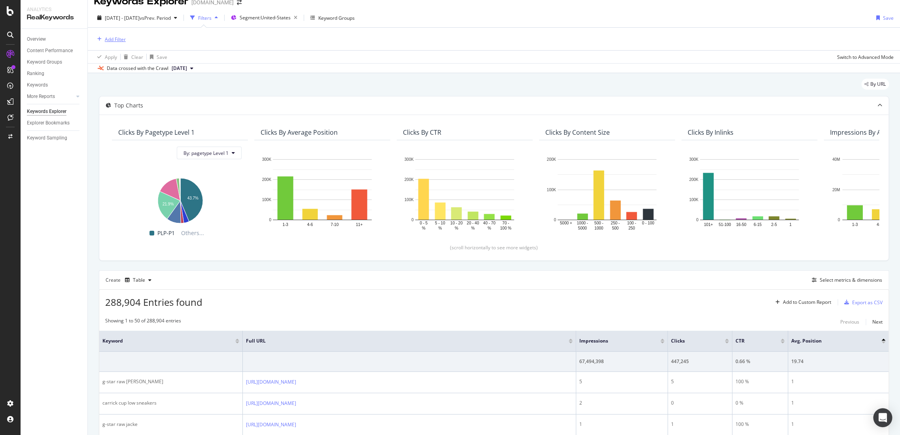
click at [111, 37] on div "Add Filter" at bounding box center [115, 39] width 21 height 7
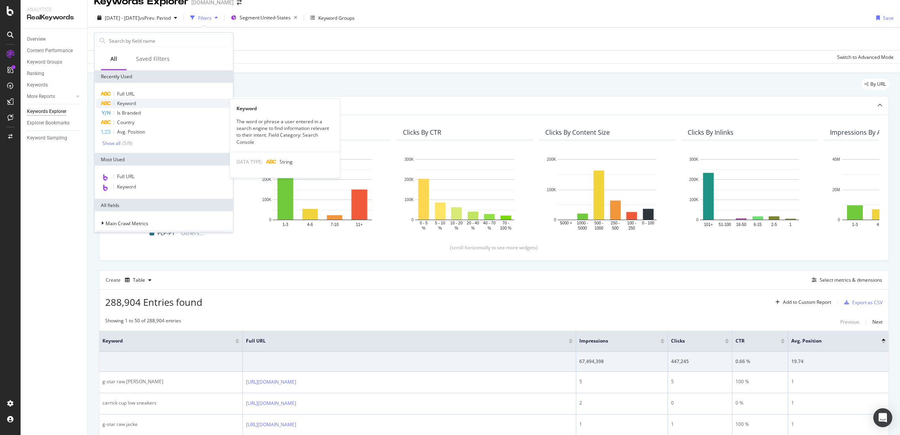
click at [129, 100] on span "Keyword" at bounding box center [126, 103] width 19 height 7
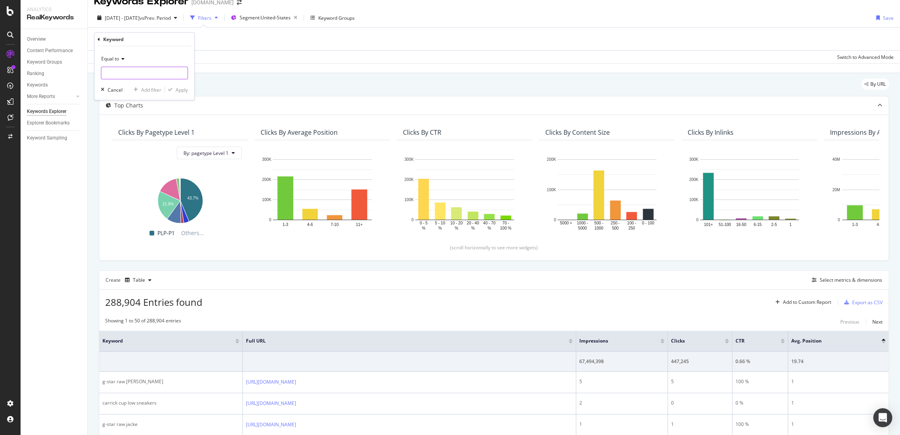
click at [149, 75] on input "text" at bounding box center [144, 73] width 86 height 13
type input "loungewear"
click at [185, 87] on div "Apply" at bounding box center [181, 89] width 12 height 7
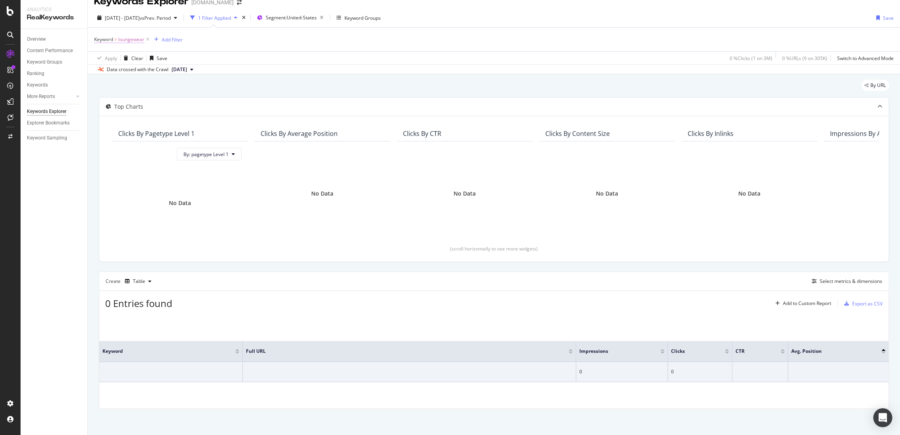
click at [131, 36] on span "loungewear" at bounding box center [131, 39] width 26 height 11
click at [140, 20] on span "[DATE] - [DATE]" at bounding box center [122, 18] width 35 height 7
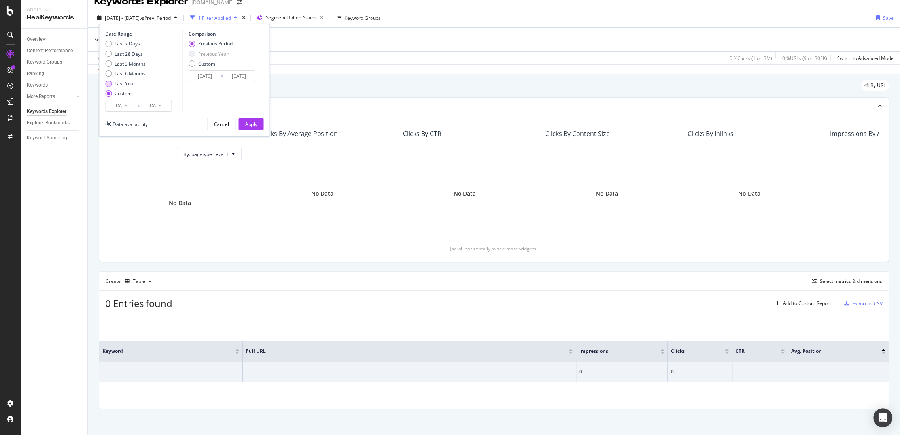
click at [123, 81] on div "Last Year" at bounding box center [125, 83] width 21 height 7
type input "[DATE]"
click at [251, 121] on div "Apply" at bounding box center [251, 124] width 12 height 7
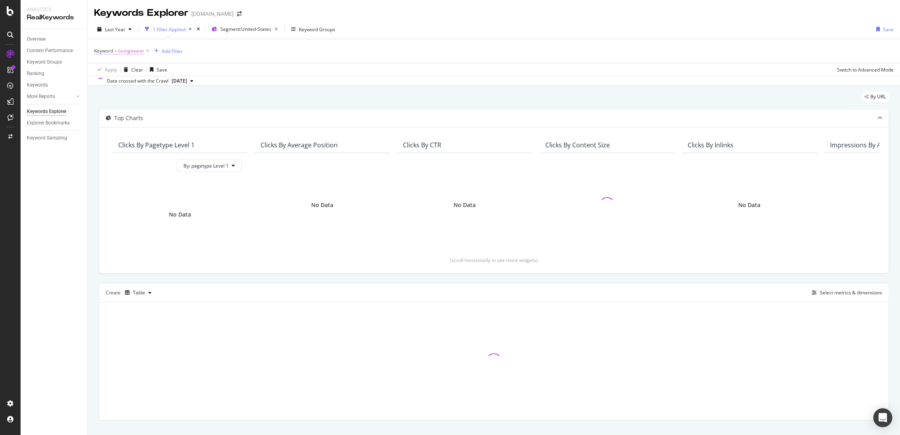
click at [125, 50] on span "loungewear" at bounding box center [131, 50] width 26 height 11
click at [113, 70] on span "Equal to" at bounding box center [110, 69] width 18 height 7
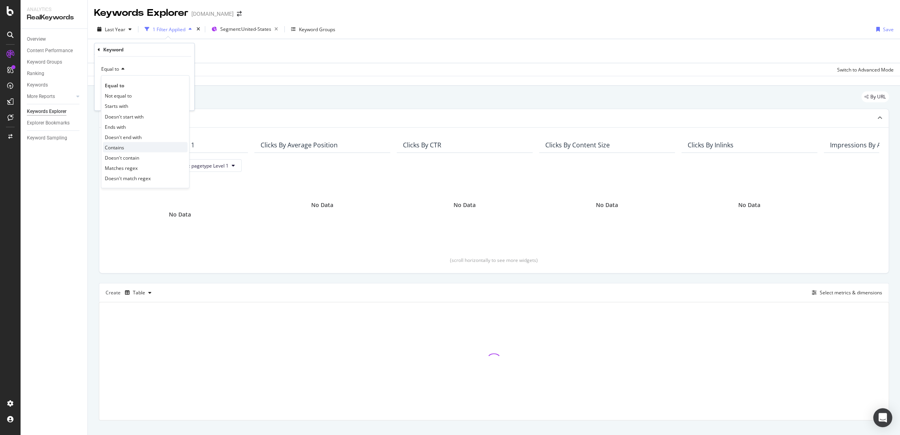
click at [125, 144] on div "Contains" at bounding box center [145, 147] width 85 height 10
click at [117, 88] on input "text" at bounding box center [144, 83] width 86 height 13
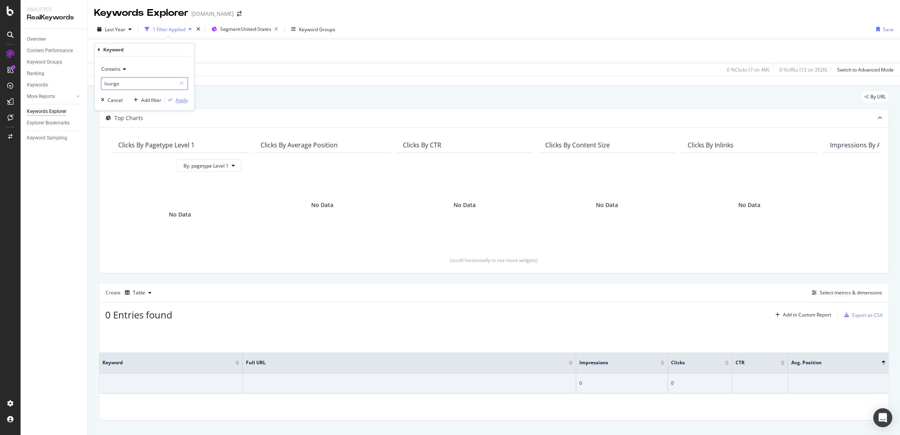
type input "lounge"
click at [181, 101] on div "Apply" at bounding box center [181, 100] width 12 height 7
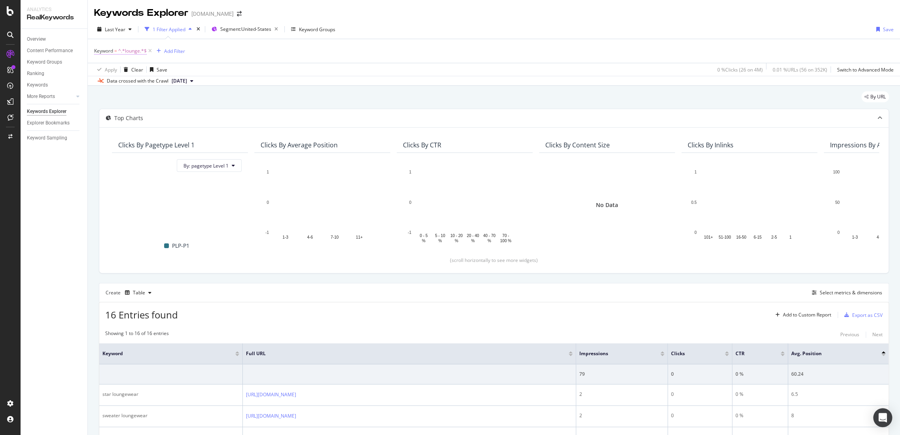
click at [131, 53] on span "^.*lounge.*$" at bounding box center [132, 50] width 28 height 11
click at [134, 50] on span "^.*lounge.*$" at bounding box center [132, 50] width 28 height 11
click at [121, 81] on input "lounge" at bounding box center [138, 83] width 75 height 13
click at [122, 81] on input "lounge" at bounding box center [138, 83] width 75 height 13
type input "set"
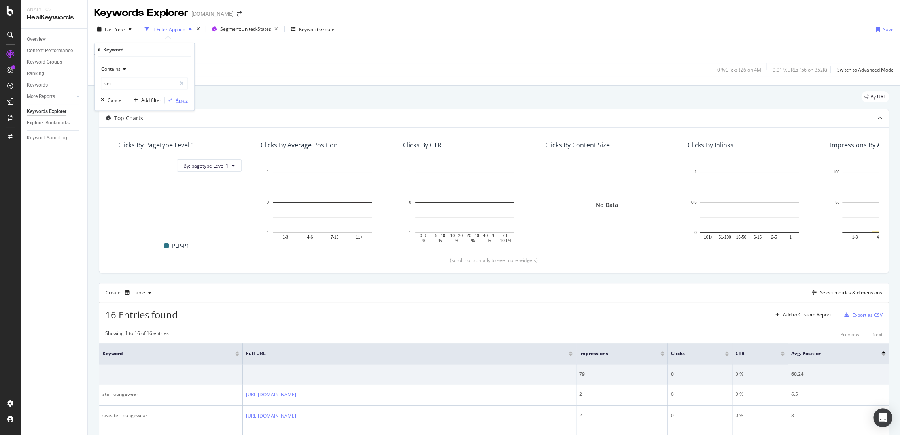
click at [187, 100] on div "Apply" at bounding box center [181, 100] width 12 height 7
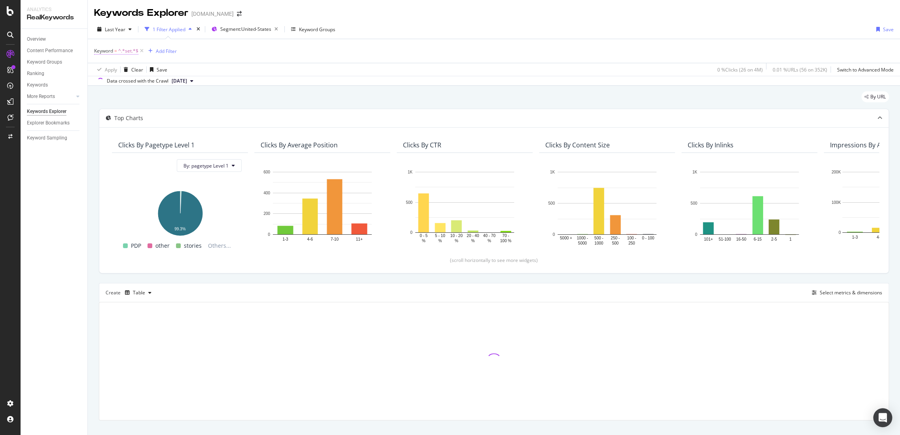
click at [128, 51] on span "^.*set.*$" at bounding box center [128, 50] width 20 height 11
click at [132, 80] on input "set" at bounding box center [138, 83] width 75 height 13
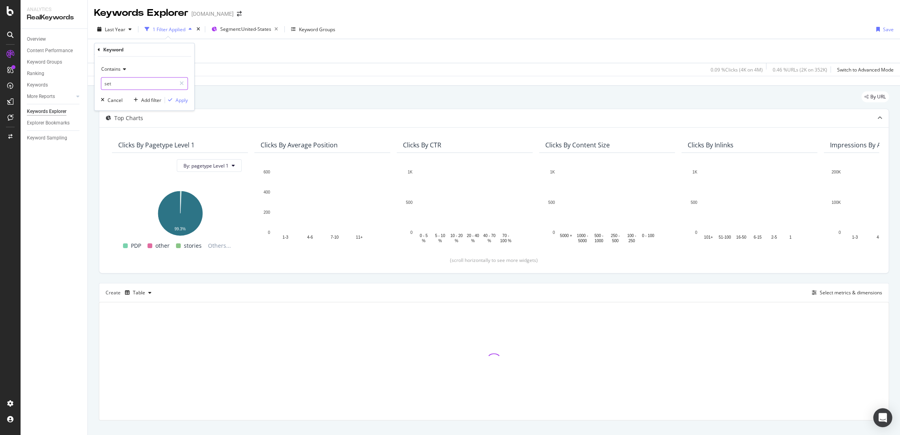
type input "s"
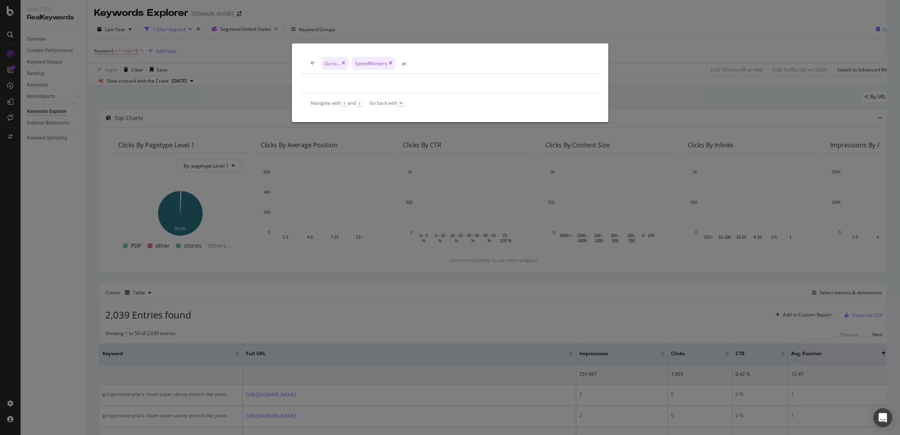
type input "at"
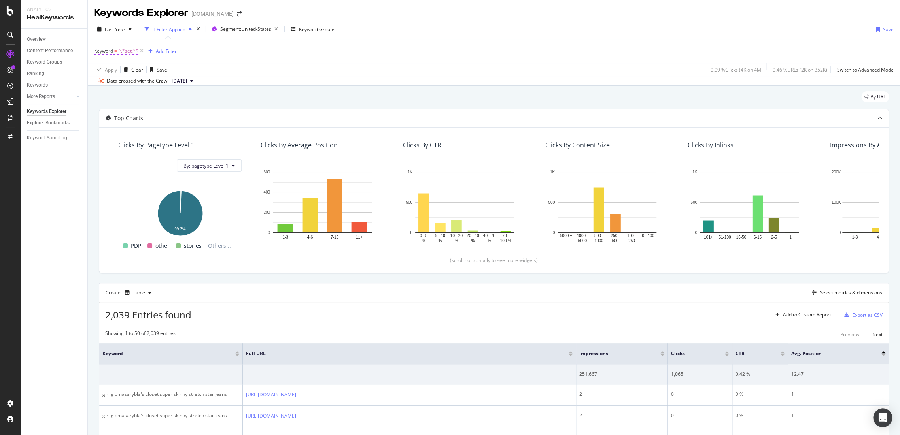
click at [126, 53] on span "^.*set.*$" at bounding box center [128, 50] width 20 height 11
click at [132, 87] on input "set" at bounding box center [138, 83] width 75 height 13
type input "sweat"
click at [182, 99] on div "Apply" at bounding box center [181, 100] width 12 height 7
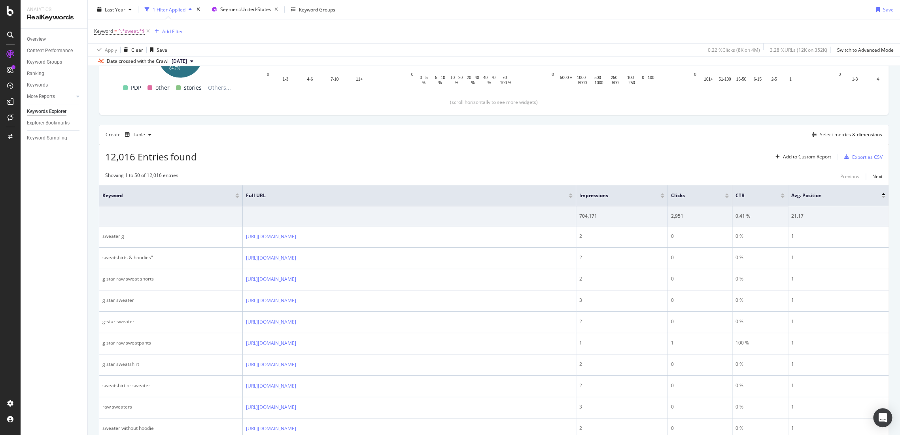
scroll to position [100, 0]
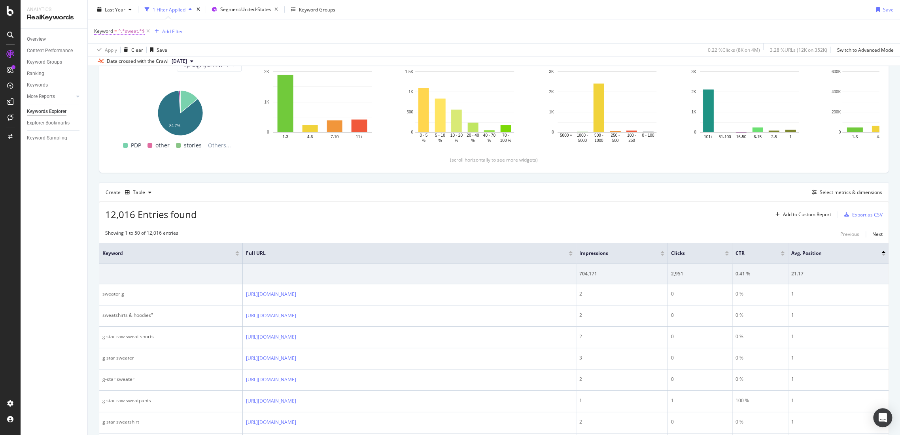
click at [128, 30] on span "^.*sweat.*$" at bounding box center [131, 31] width 26 height 11
click at [135, 64] on input "sweat" at bounding box center [138, 63] width 75 height 13
type input "sweat set"
click at [180, 79] on div "Apply" at bounding box center [181, 80] width 12 height 7
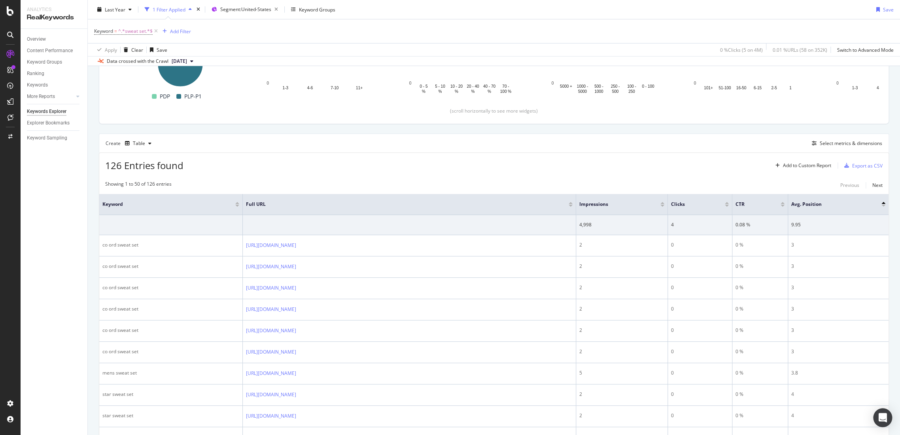
scroll to position [137, 0]
